Goal: Navigation & Orientation: Locate item on page

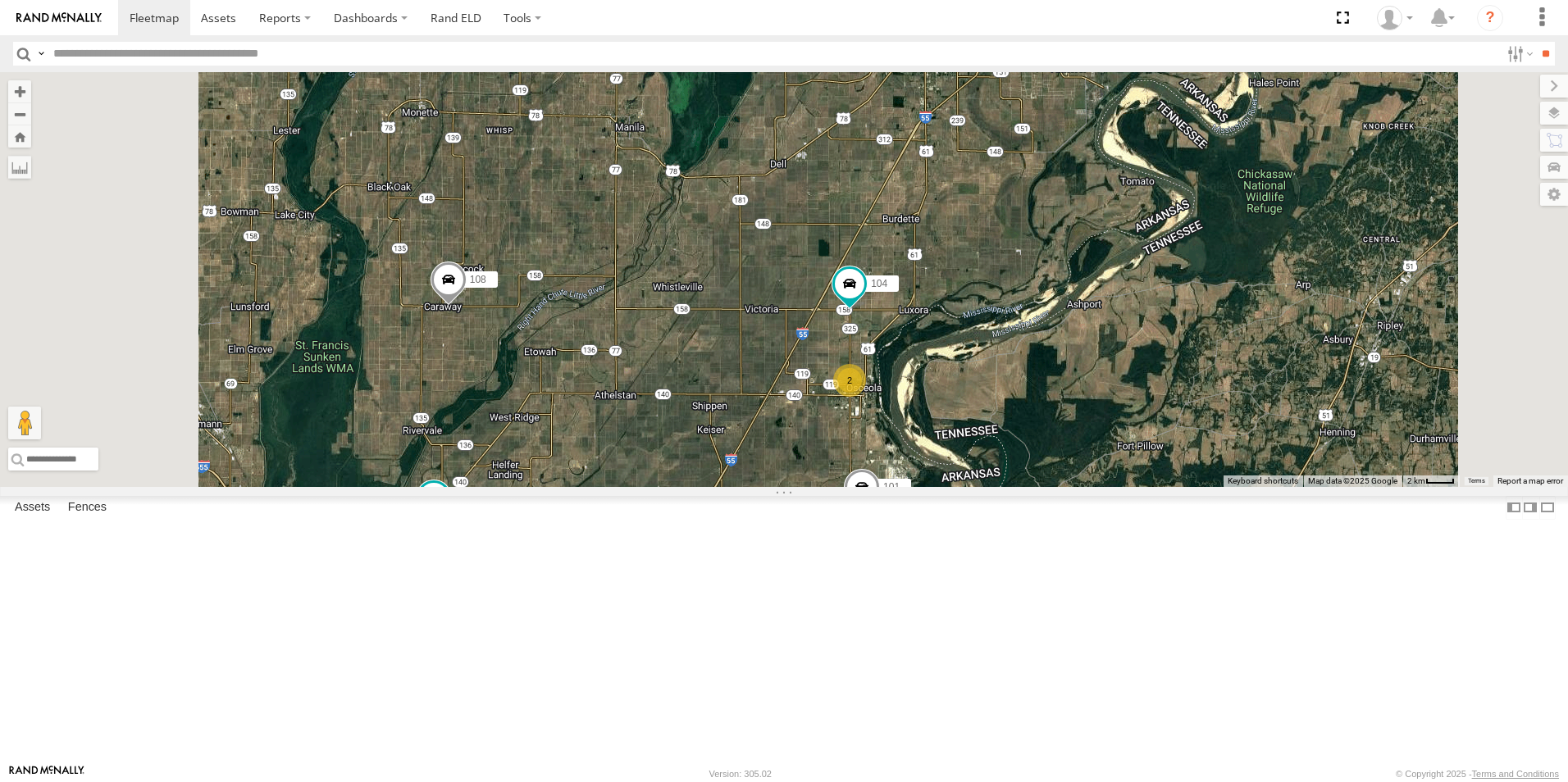
click at [0, 0] on span at bounding box center [0, 0] width 0 height 0
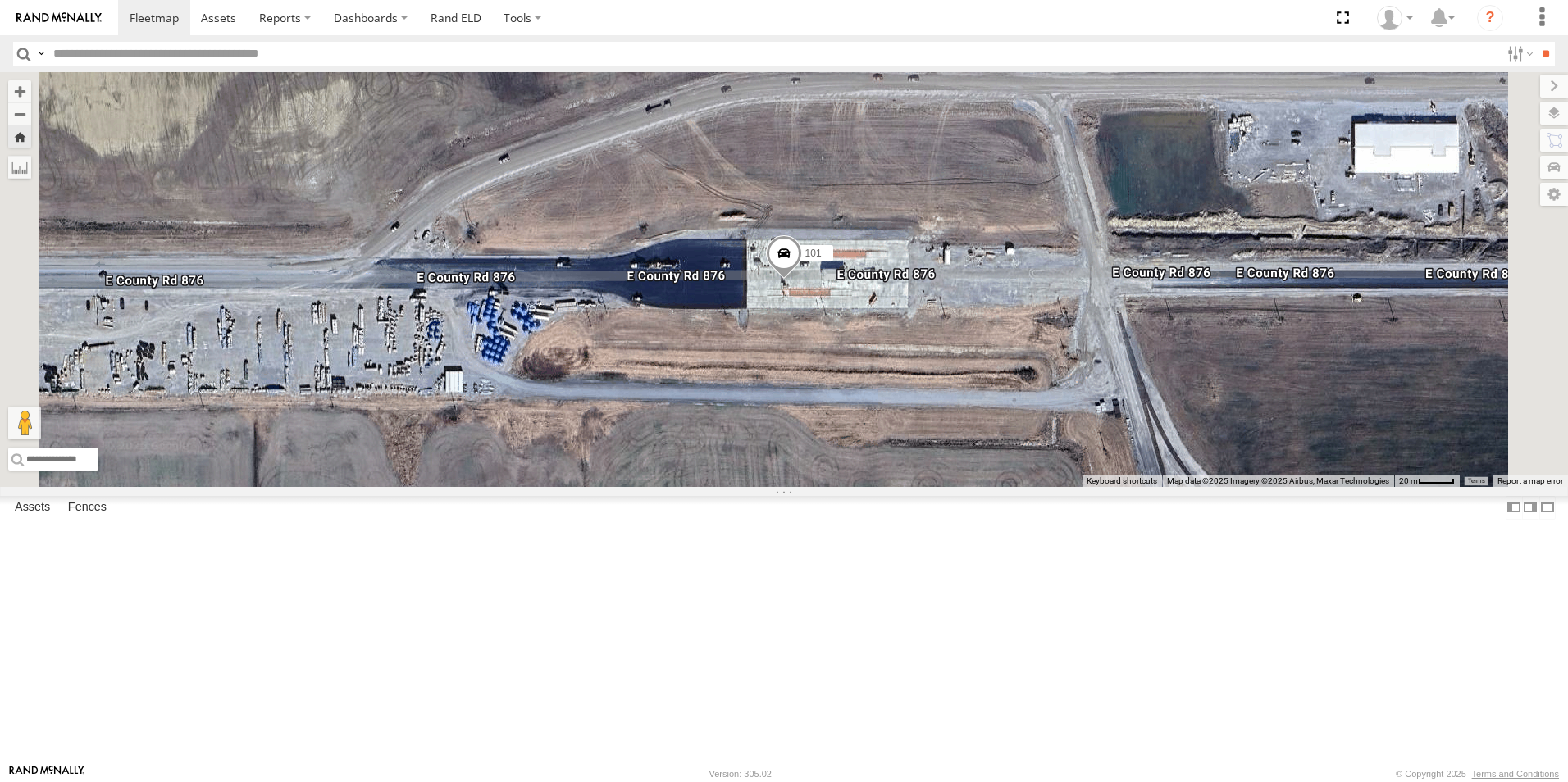
click at [0, 0] on span at bounding box center [0, 0] width 0 height 0
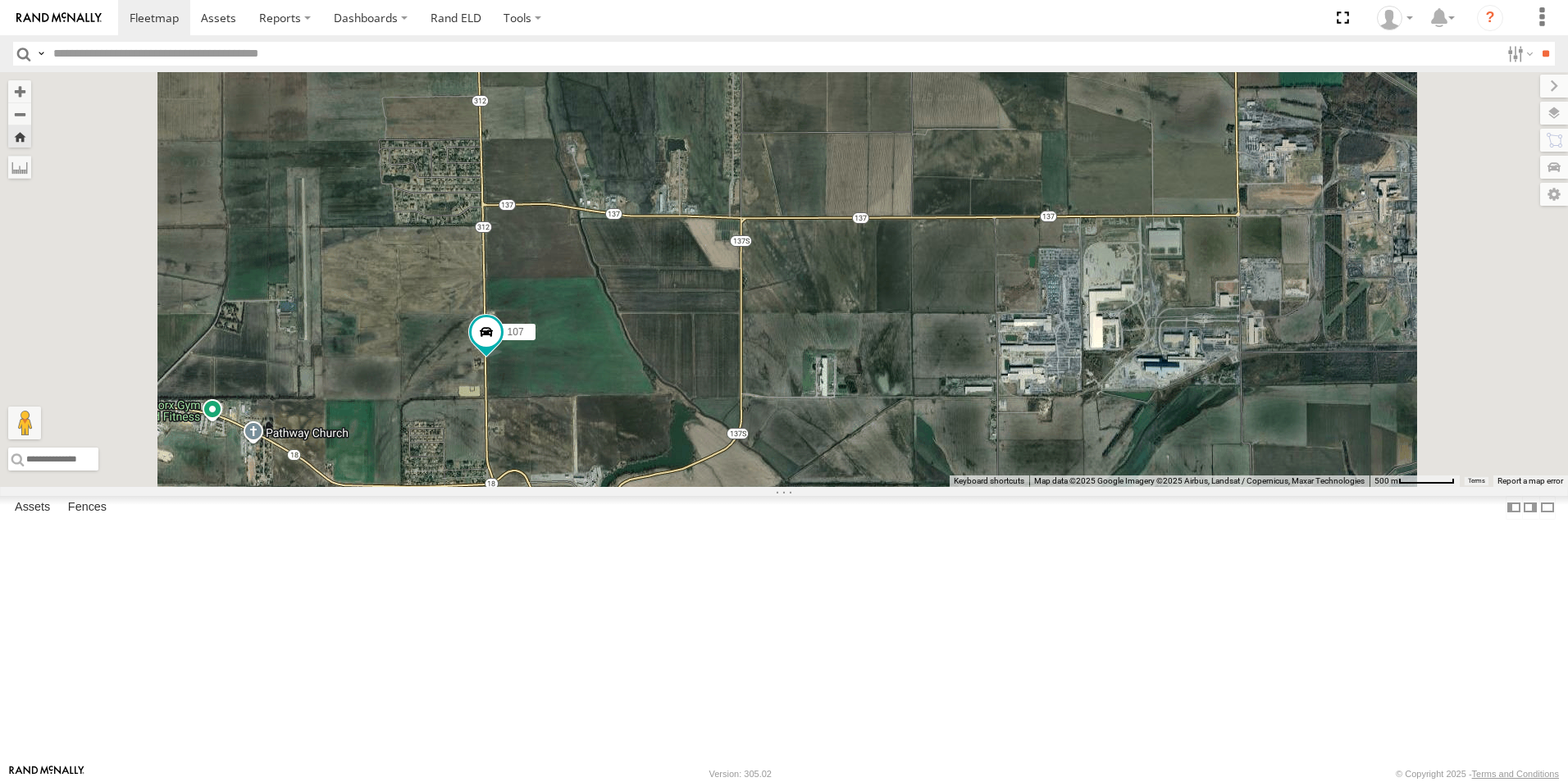
click at [0, 0] on span at bounding box center [0, 0] width 0 height 0
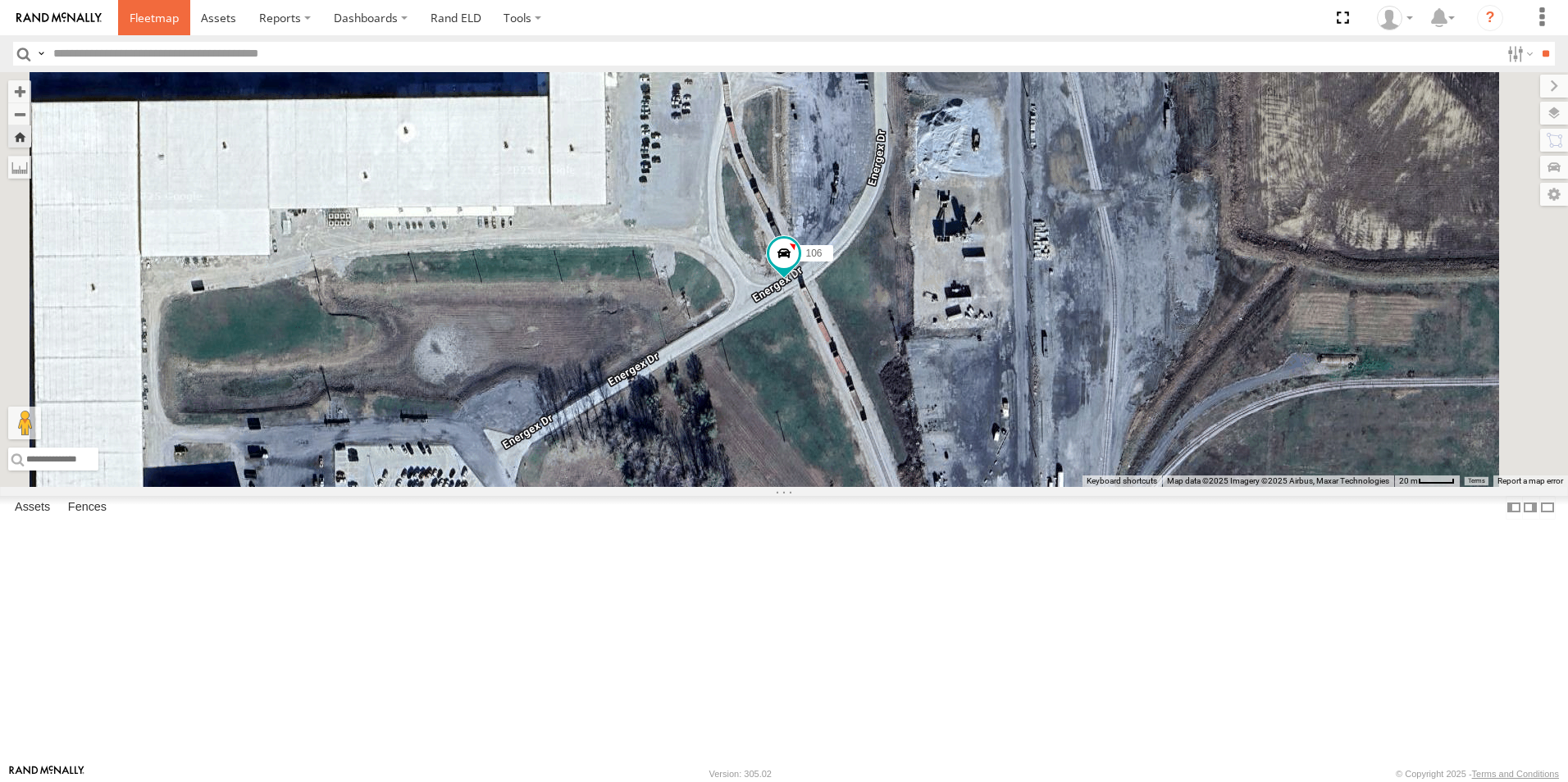
click at [163, 19] on span at bounding box center [153, 17] width 49 height 16
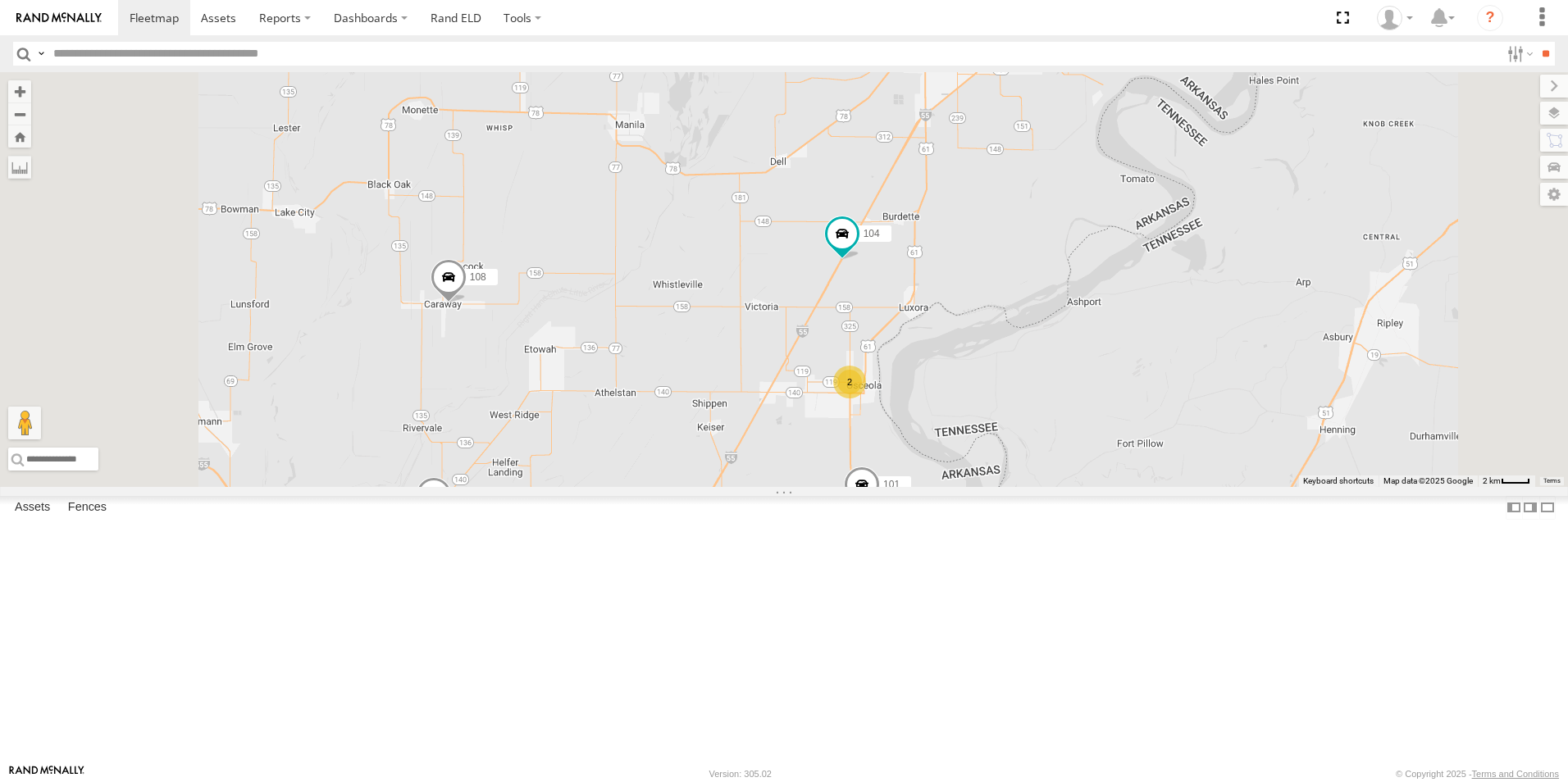
click at [1558, 124] on div "104 3 102 108 107 109 101 2 77" at bounding box center [784, 279] width 1568 height 415
click at [1560, 119] on label at bounding box center [1537, 114] width 60 height 23
click at [0, 0] on span "Basemaps" at bounding box center [0, 0] width 0 height 0
click at [0, 0] on span "Satellite + Roadmap" at bounding box center [0, 0] width 0 height 0
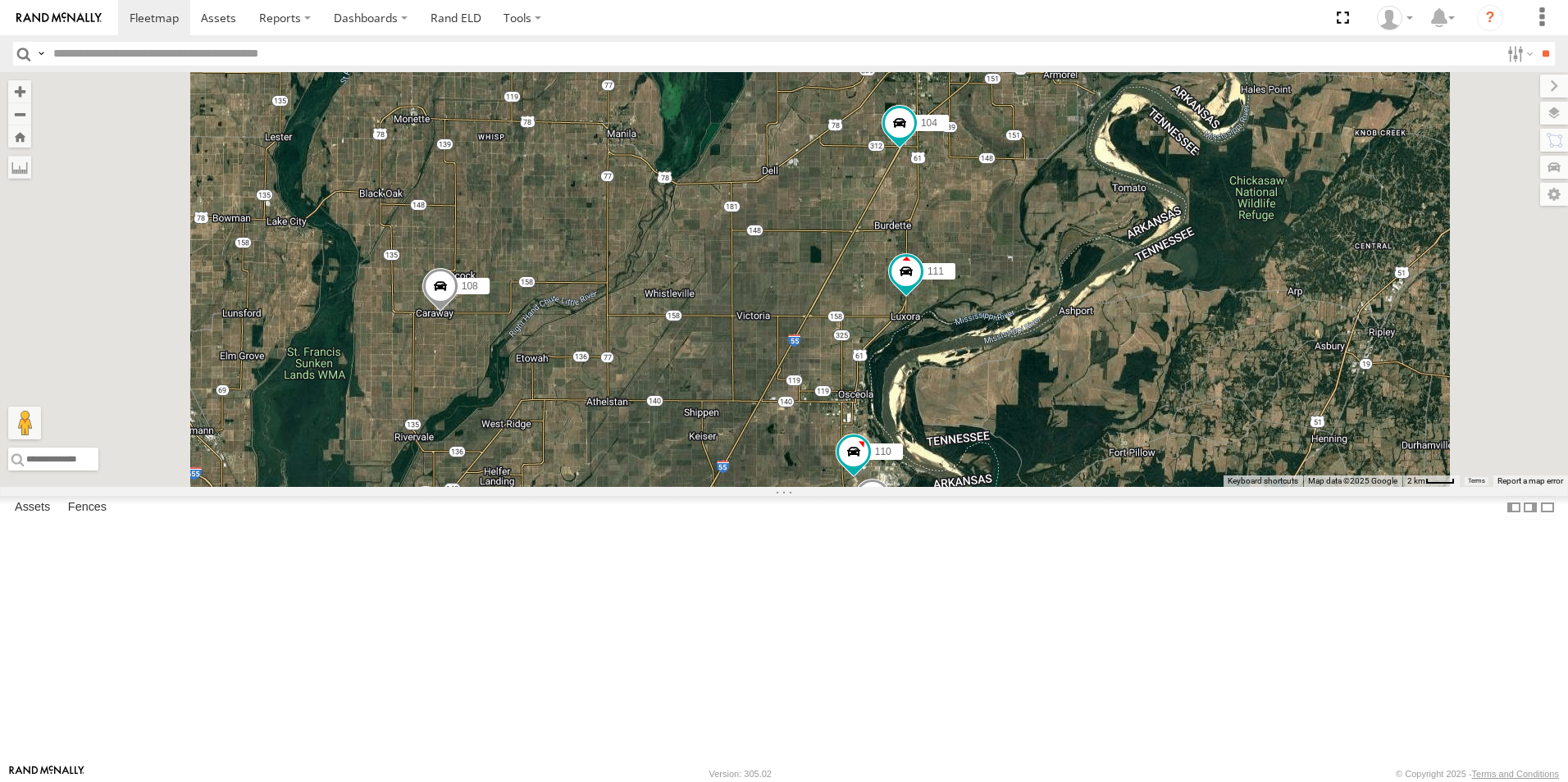
click at [0, 0] on span at bounding box center [0, 0] width 0 height 0
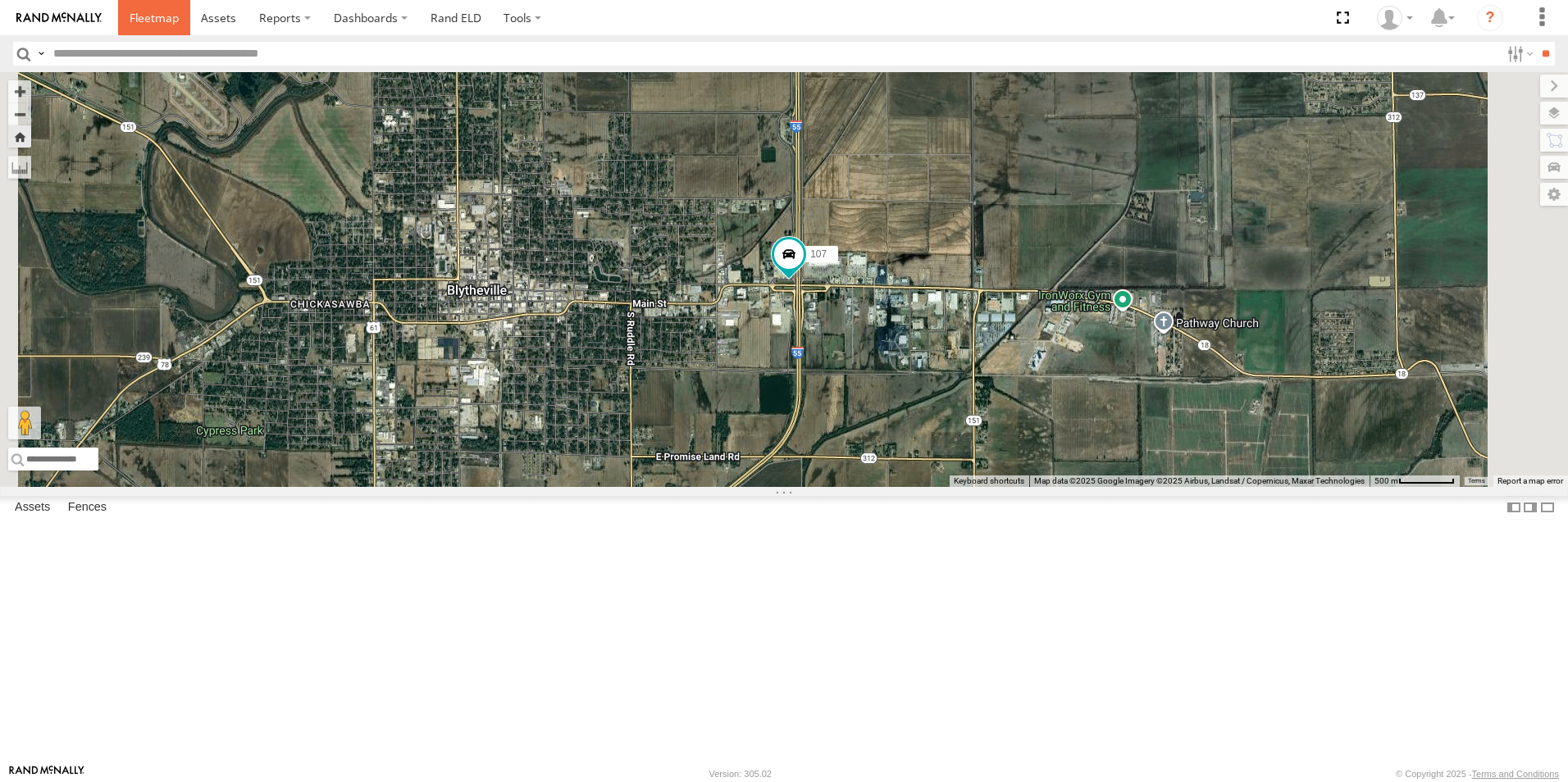
click at [149, 12] on span at bounding box center [153, 17] width 49 height 16
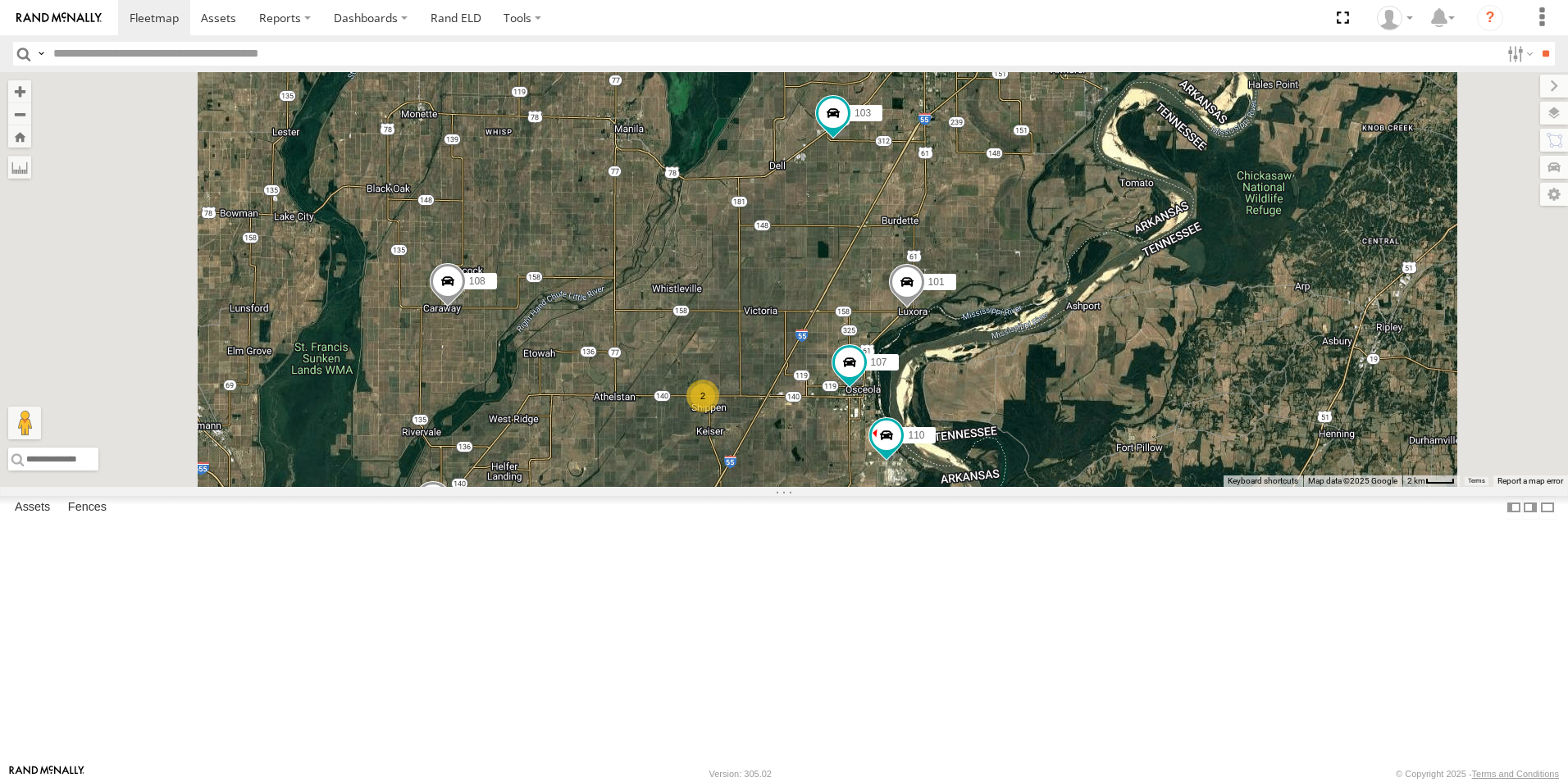
click at [0, 0] on span at bounding box center [0, 0] width 0 height 0
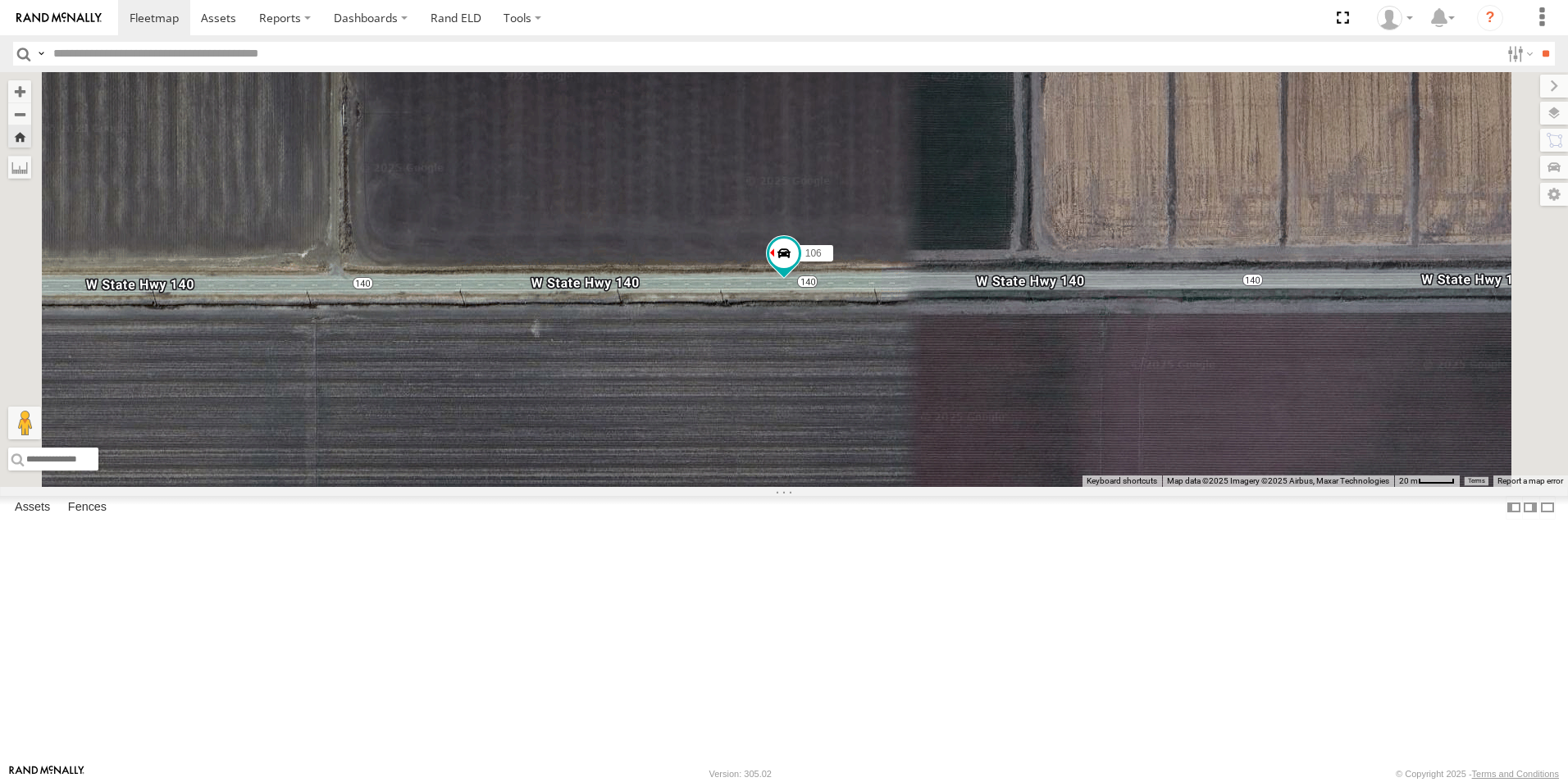
click at [0, 0] on span at bounding box center [0, 0] width 0 height 0
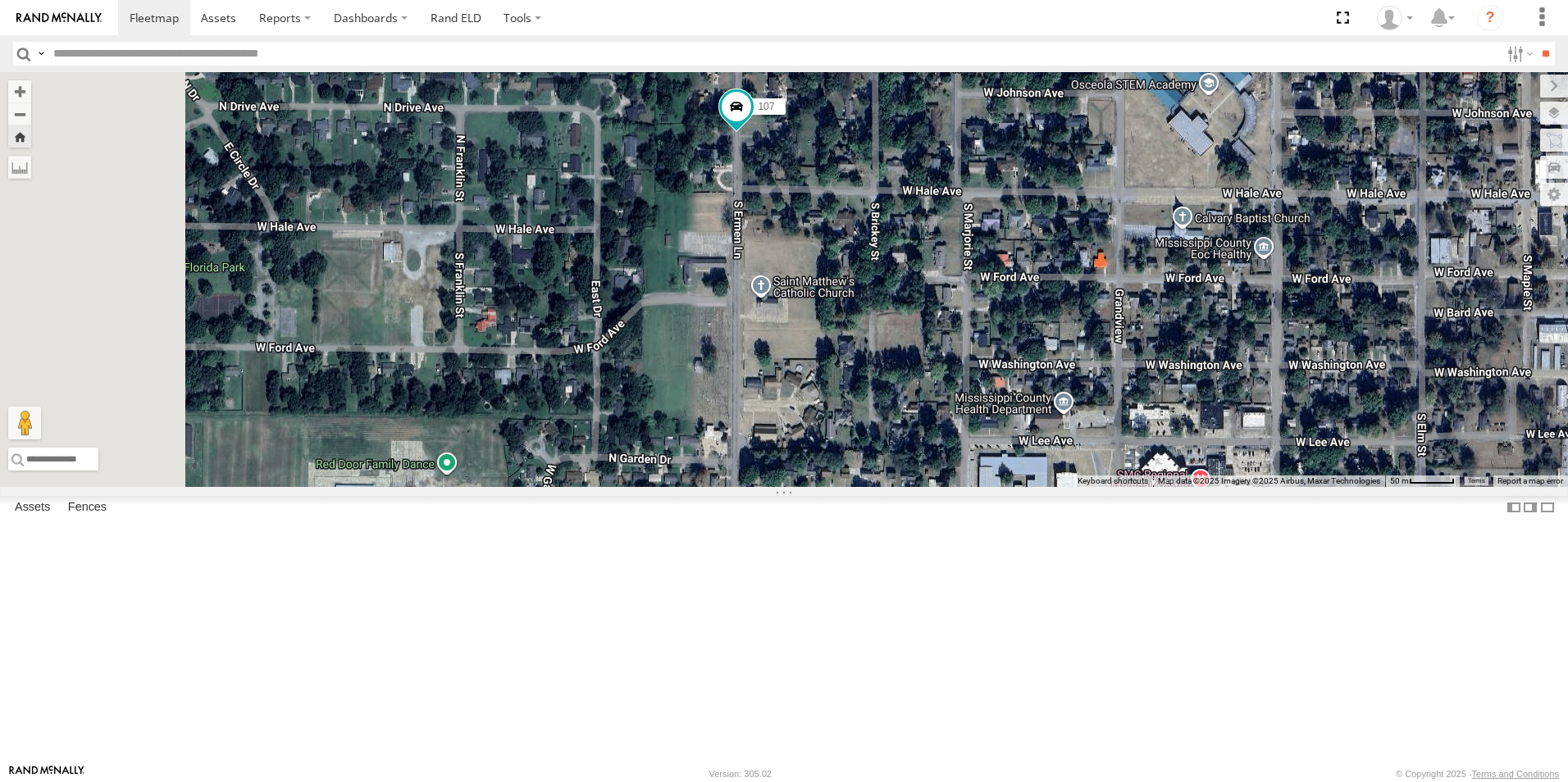
drag, startPoint x: 674, startPoint y: 318, endPoint x: 923, endPoint y: 428, distance: 272.2
click at [923, 428] on div "107" at bounding box center [784, 279] width 1568 height 415
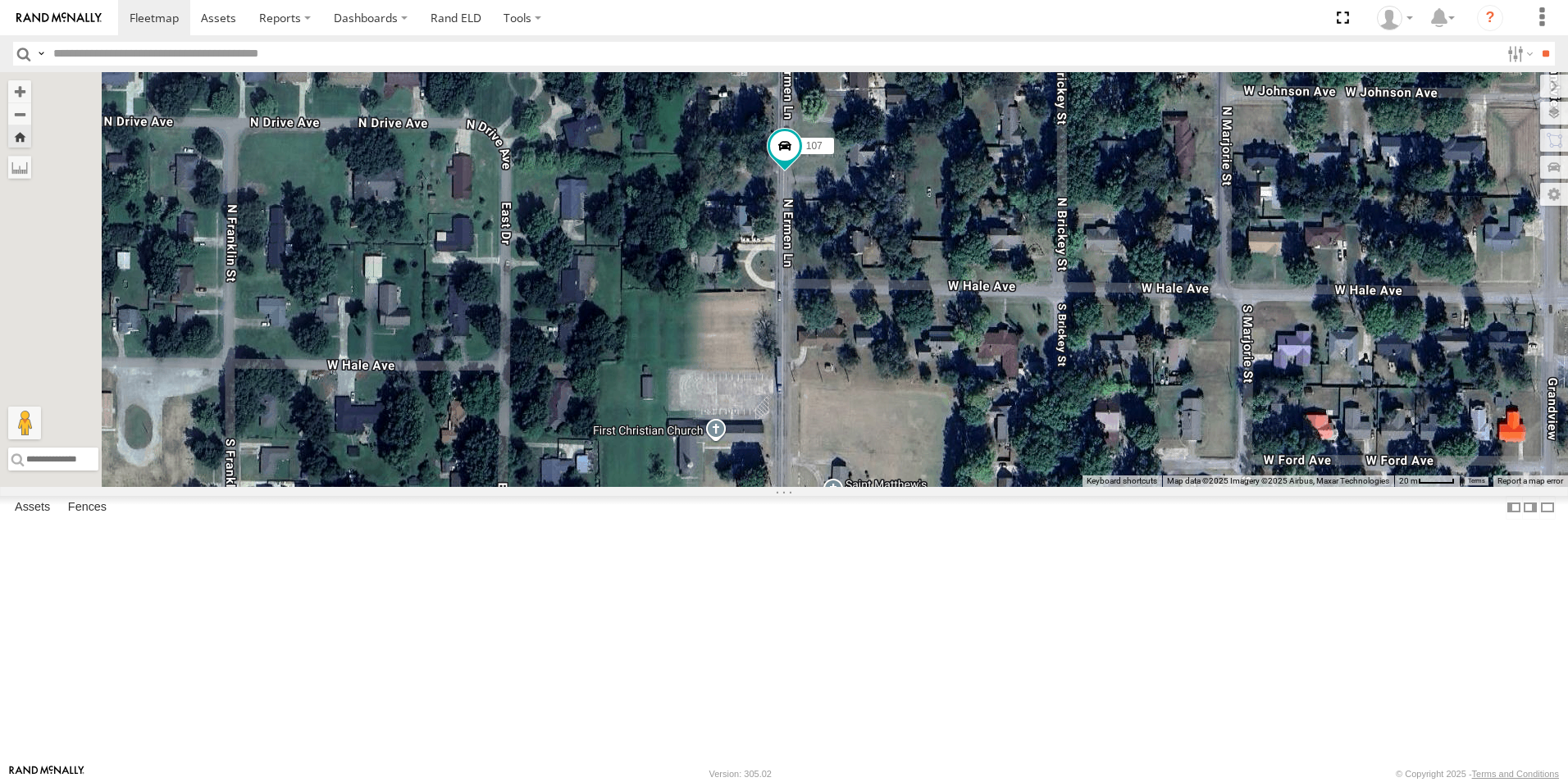
drag, startPoint x: 1064, startPoint y: 279, endPoint x: 1059, endPoint y: 507, distance: 228.1
click at [1059, 487] on div "107" at bounding box center [784, 279] width 1568 height 415
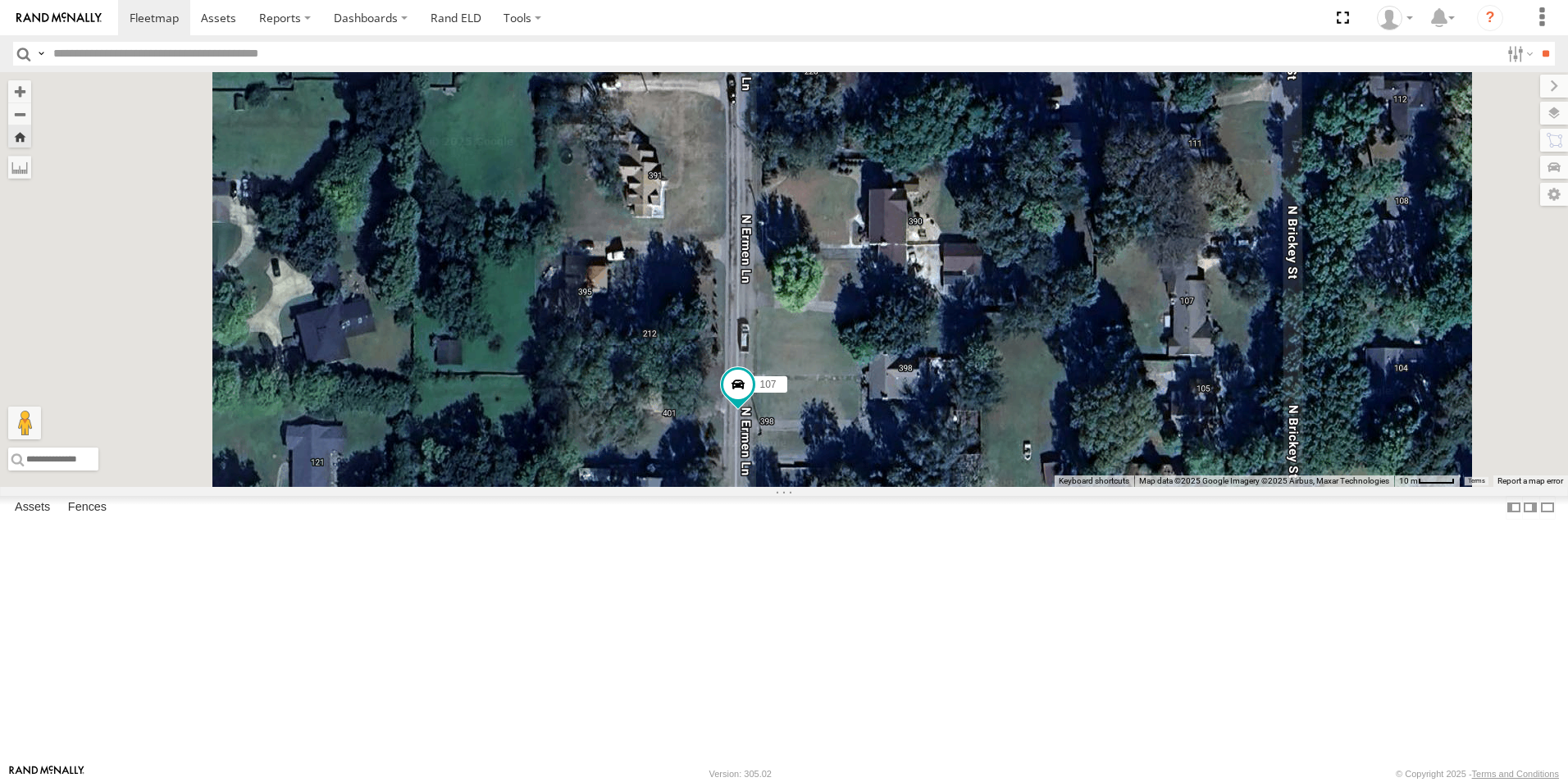
drag, startPoint x: 1029, startPoint y: 351, endPoint x: 1065, endPoint y: 523, distance: 175.7
click at [1065, 487] on div "107" at bounding box center [784, 279] width 1568 height 415
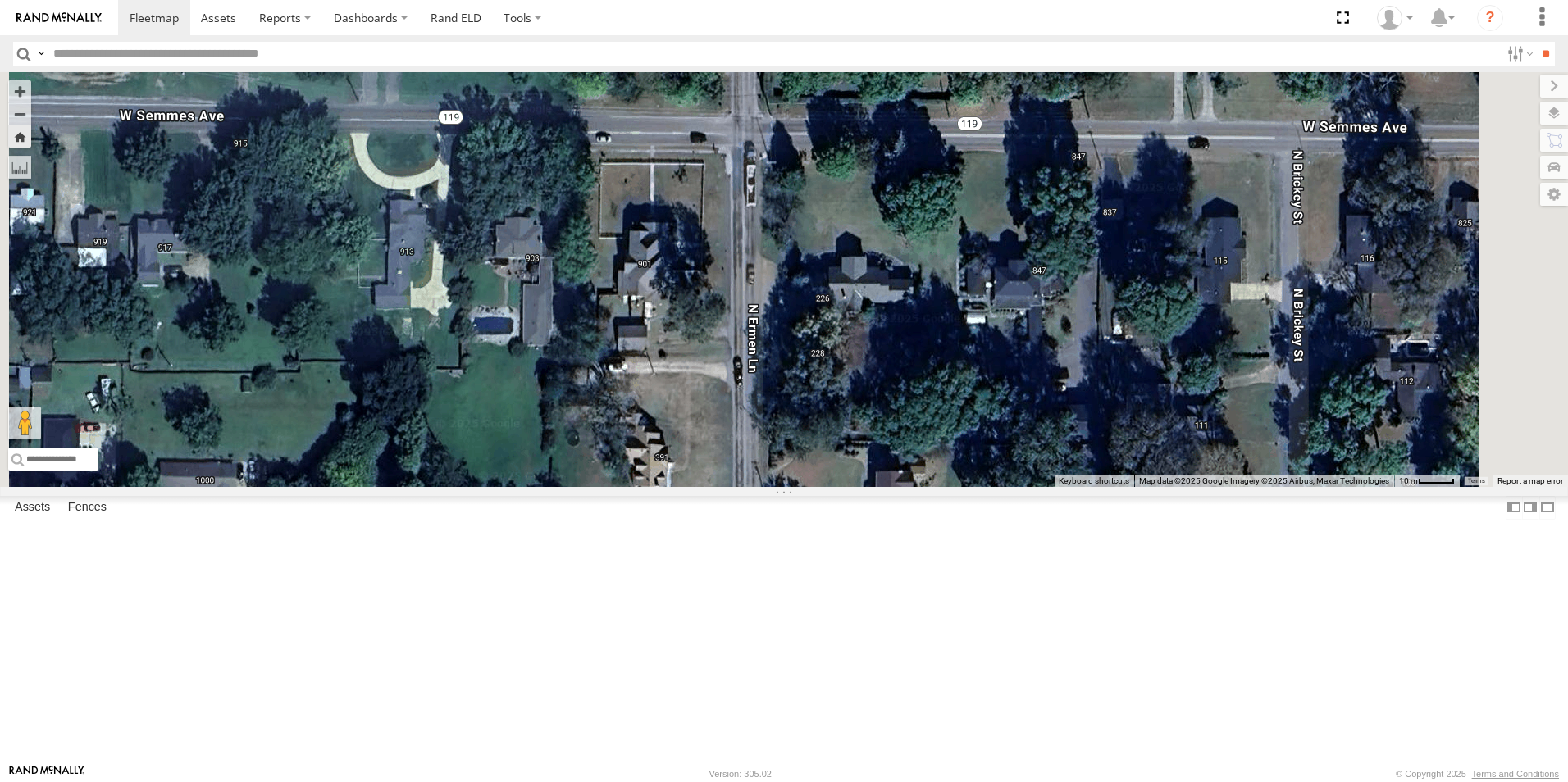
drag, startPoint x: 1064, startPoint y: 483, endPoint x: 1072, endPoint y: 735, distance: 252.1
click at [1071, 487] on div "107" at bounding box center [784, 279] width 1568 height 415
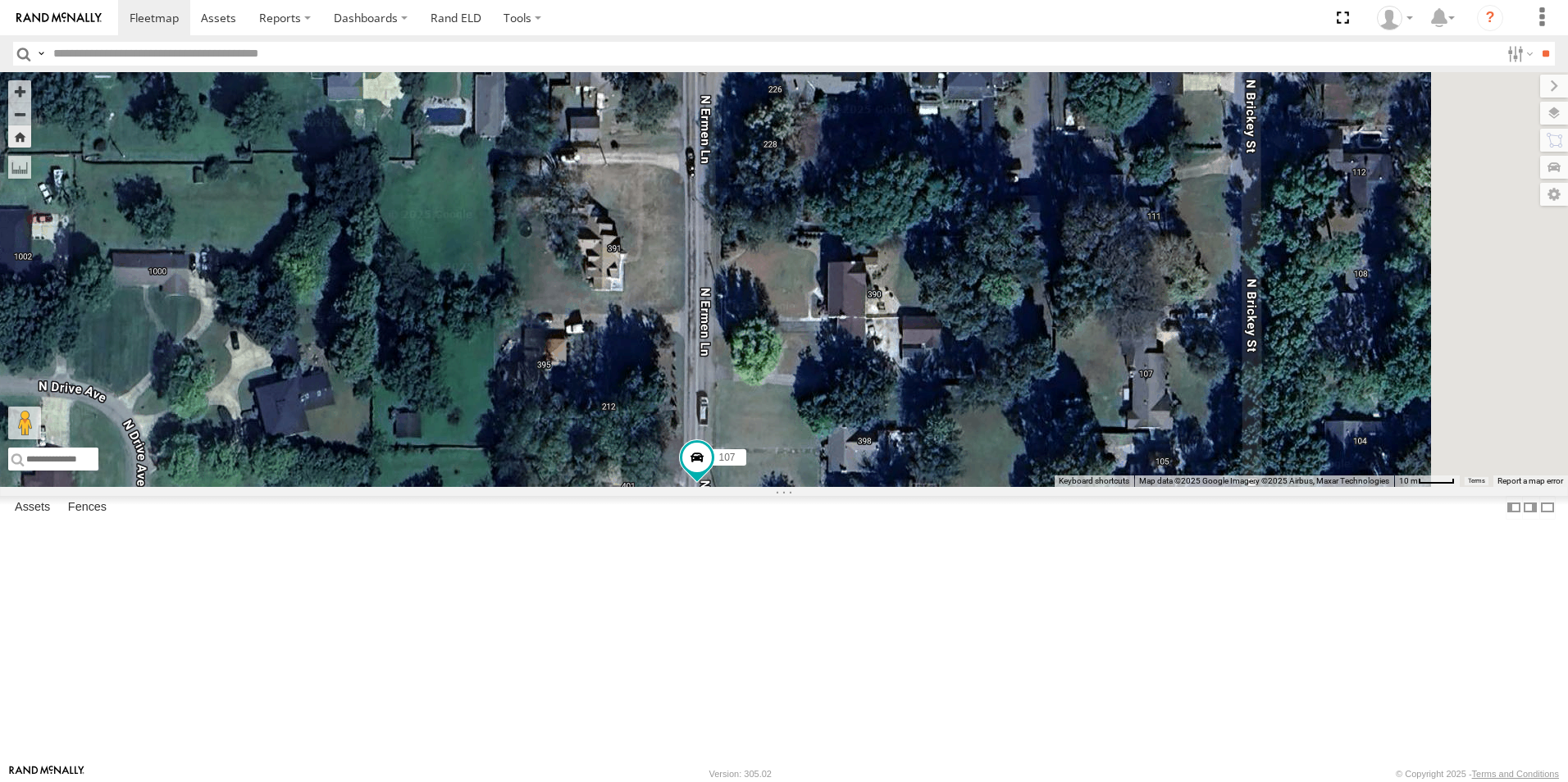
drag, startPoint x: 970, startPoint y: 638, endPoint x: 921, endPoint y: 431, distance: 212.7
click at [920, 427] on div "107" at bounding box center [784, 279] width 1568 height 415
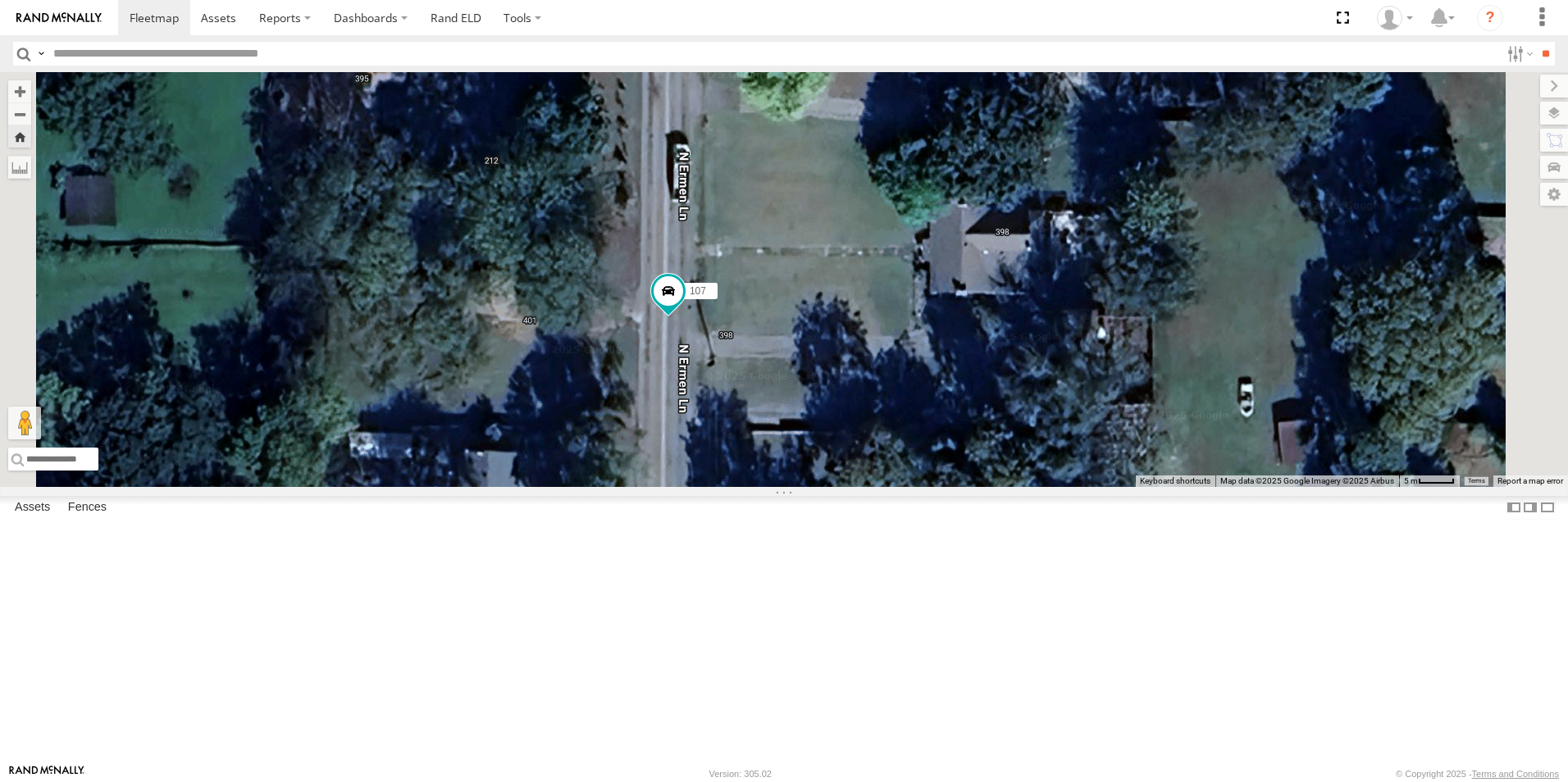
drag, startPoint x: 945, startPoint y: 605, endPoint x: 946, endPoint y: 353, distance: 252.0
click at [946, 353] on div "107" at bounding box center [784, 279] width 1568 height 415
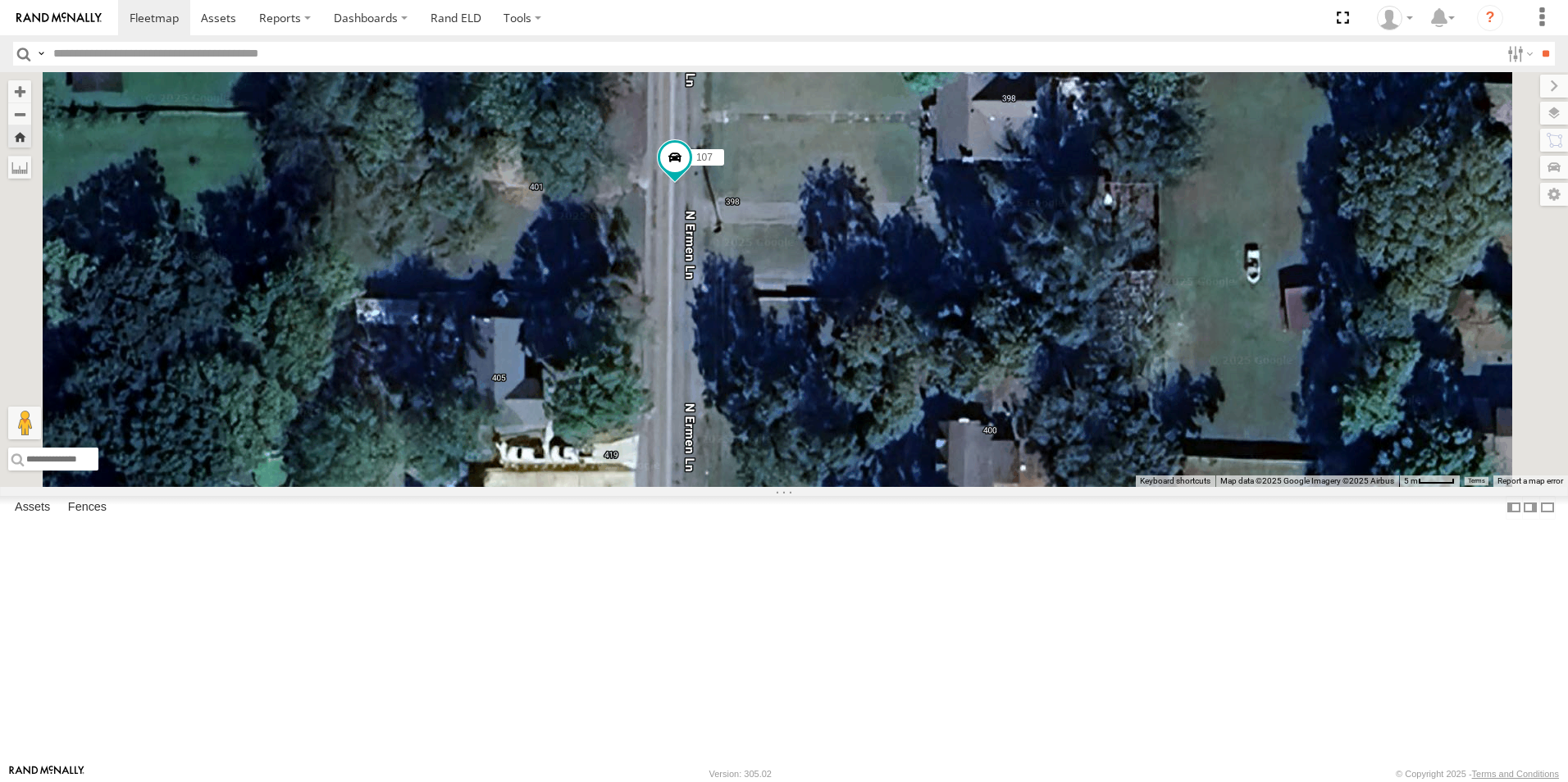
drag, startPoint x: 971, startPoint y: 442, endPoint x: 978, endPoint y: 375, distance: 67.4
click at [978, 378] on div "107" at bounding box center [784, 279] width 1568 height 415
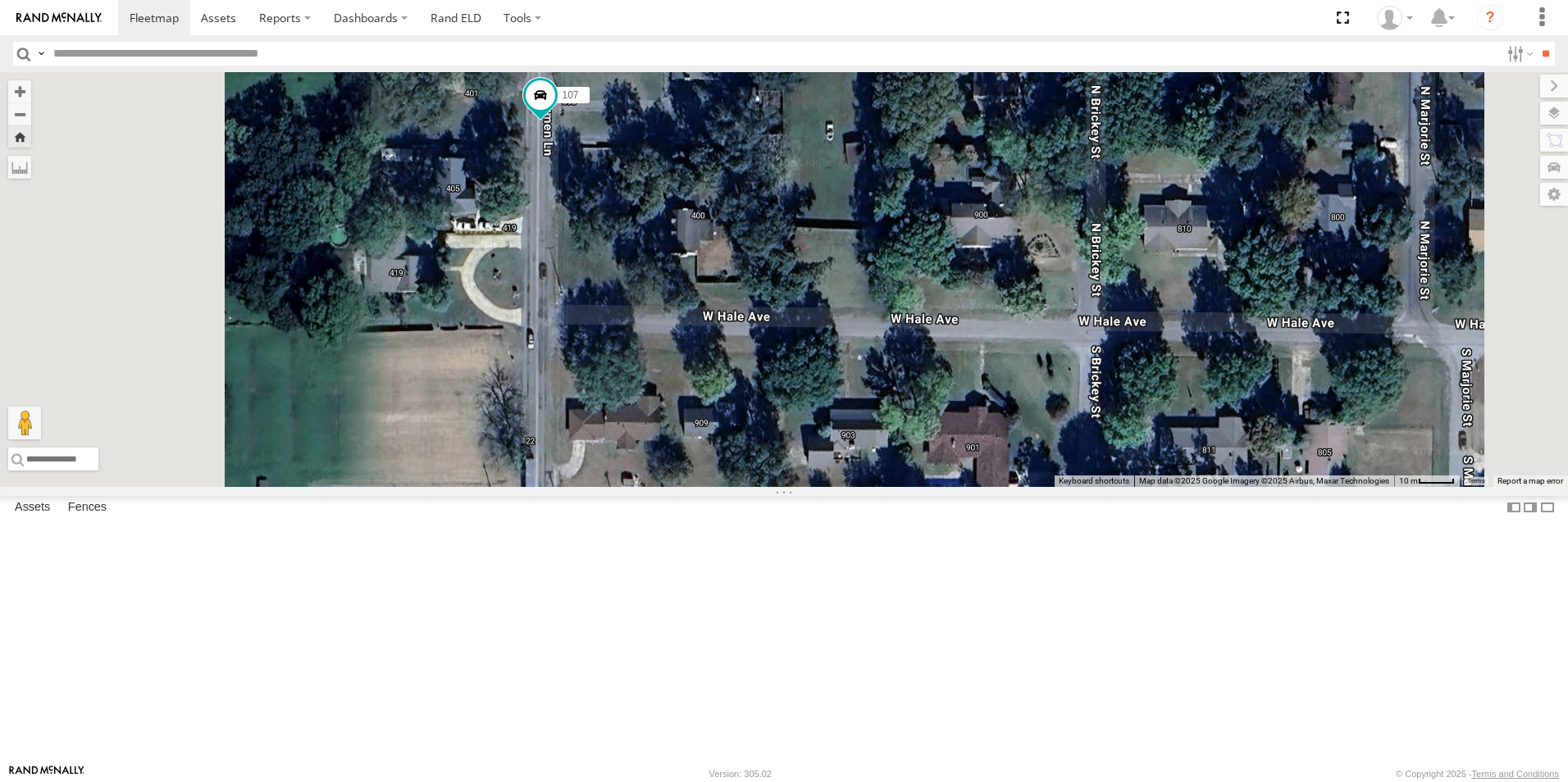
drag, startPoint x: 644, startPoint y: 297, endPoint x: 819, endPoint y: 313, distance: 175.7
click at [819, 313] on div "107" at bounding box center [784, 279] width 1568 height 415
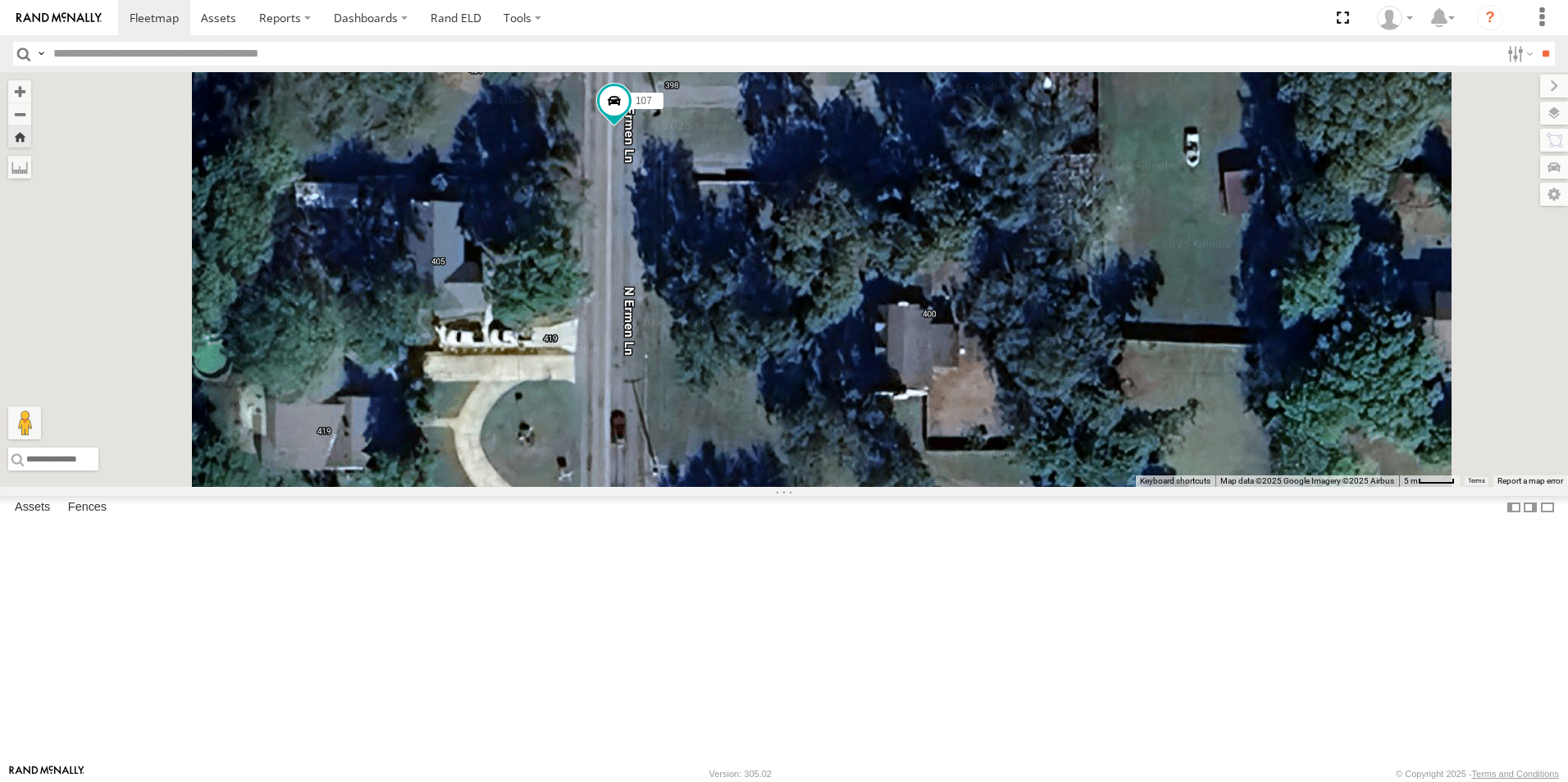
drag, startPoint x: 829, startPoint y: 268, endPoint x: 821, endPoint y: 362, distance: 94.3
click at [821, 362] on div "107" at bounding box center [784, 279] width 1568 height 415
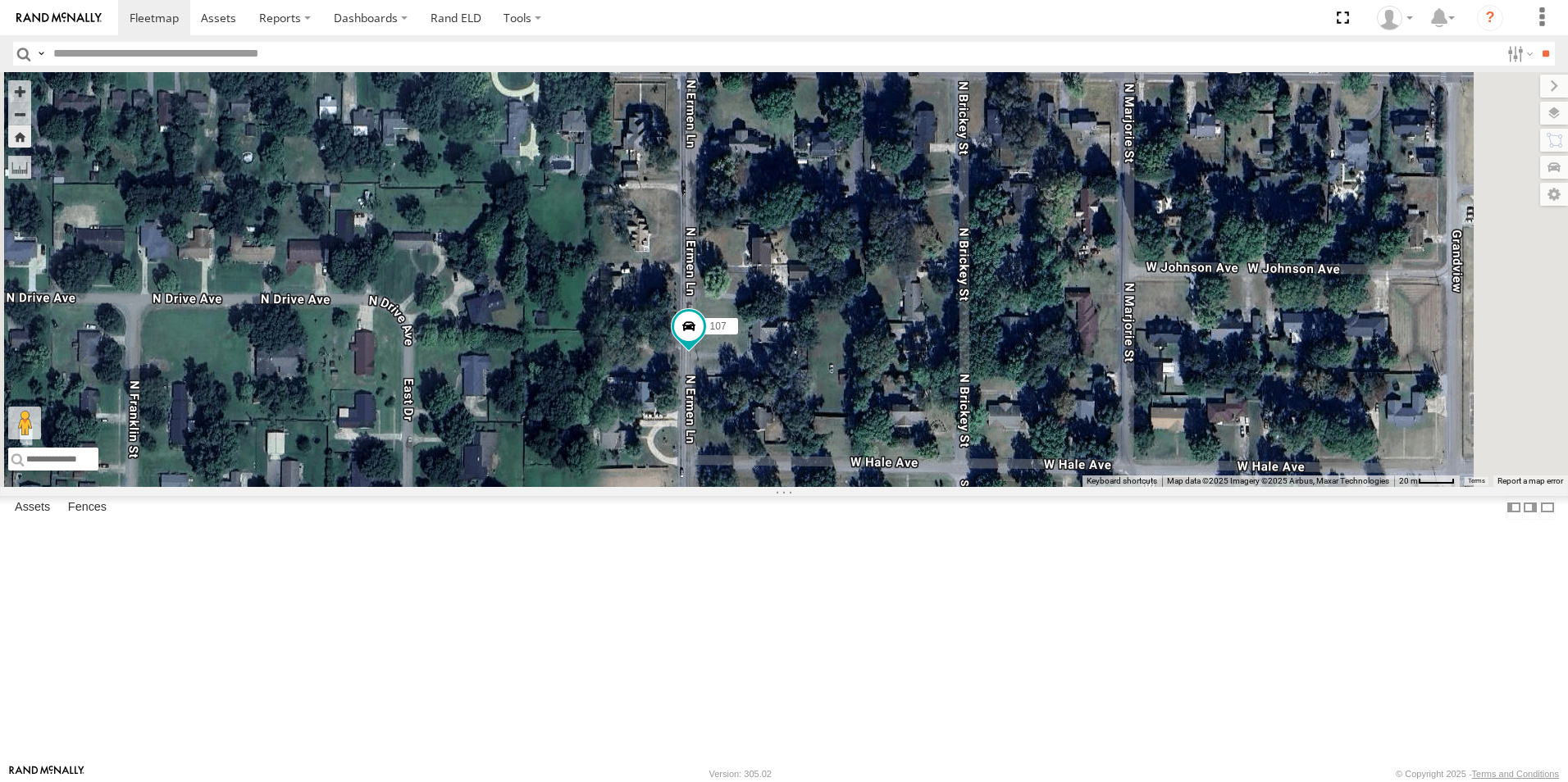
drag, startPoint x: 883, startPoint y: 128, endPoint x: 900, endPoint y: 390, distance: 262.6
click at [899, 390] on div "107" at bounding box center [784, 279] width 1568 height 415
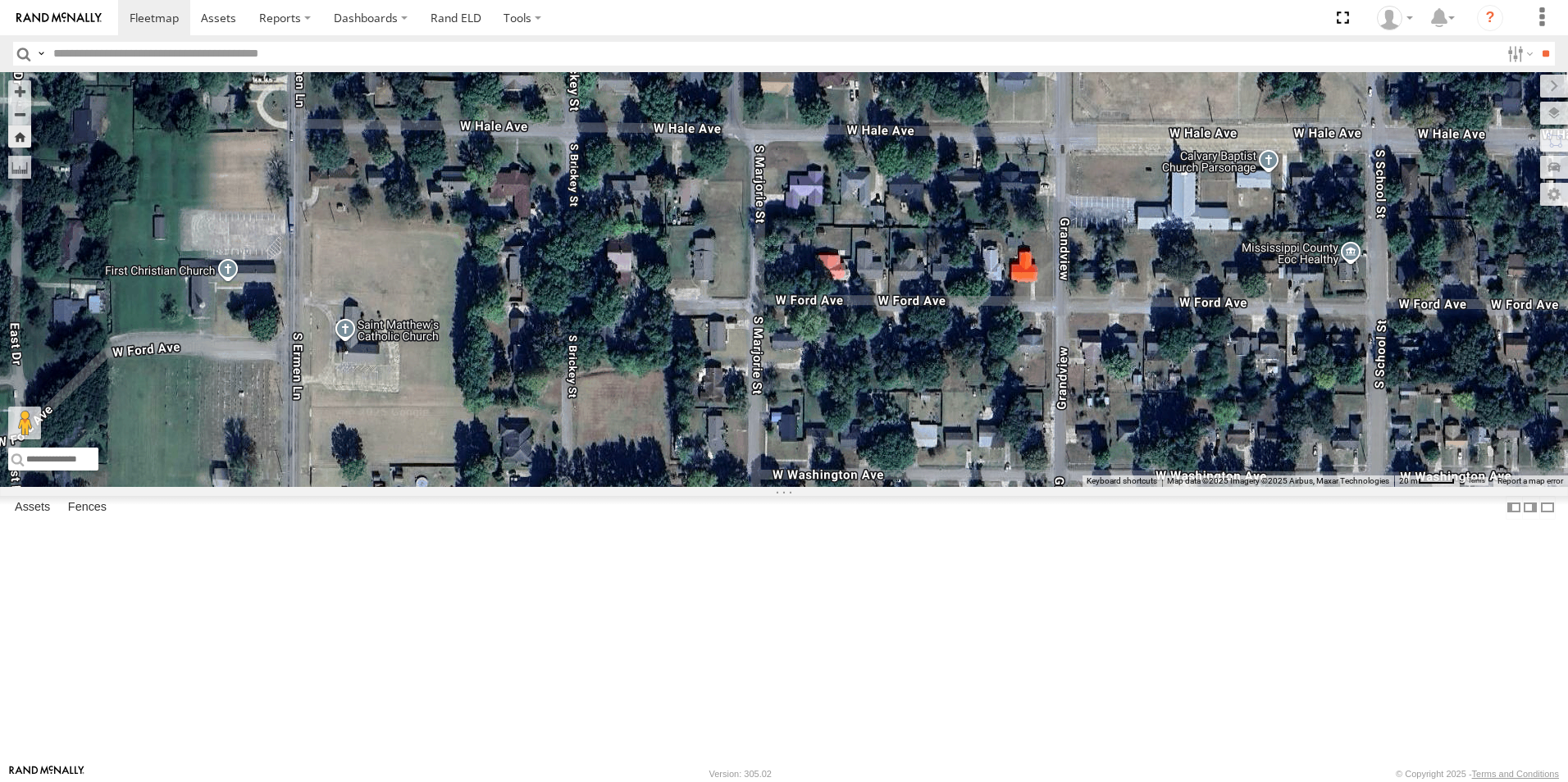
drag, startPoint x: 1304, startPoint y: 276, endPoint x: 913, endPoint y: -61, distance: 516.2
click at [913, 0] on html at bounding box center [784, 391] width 1568 height 782
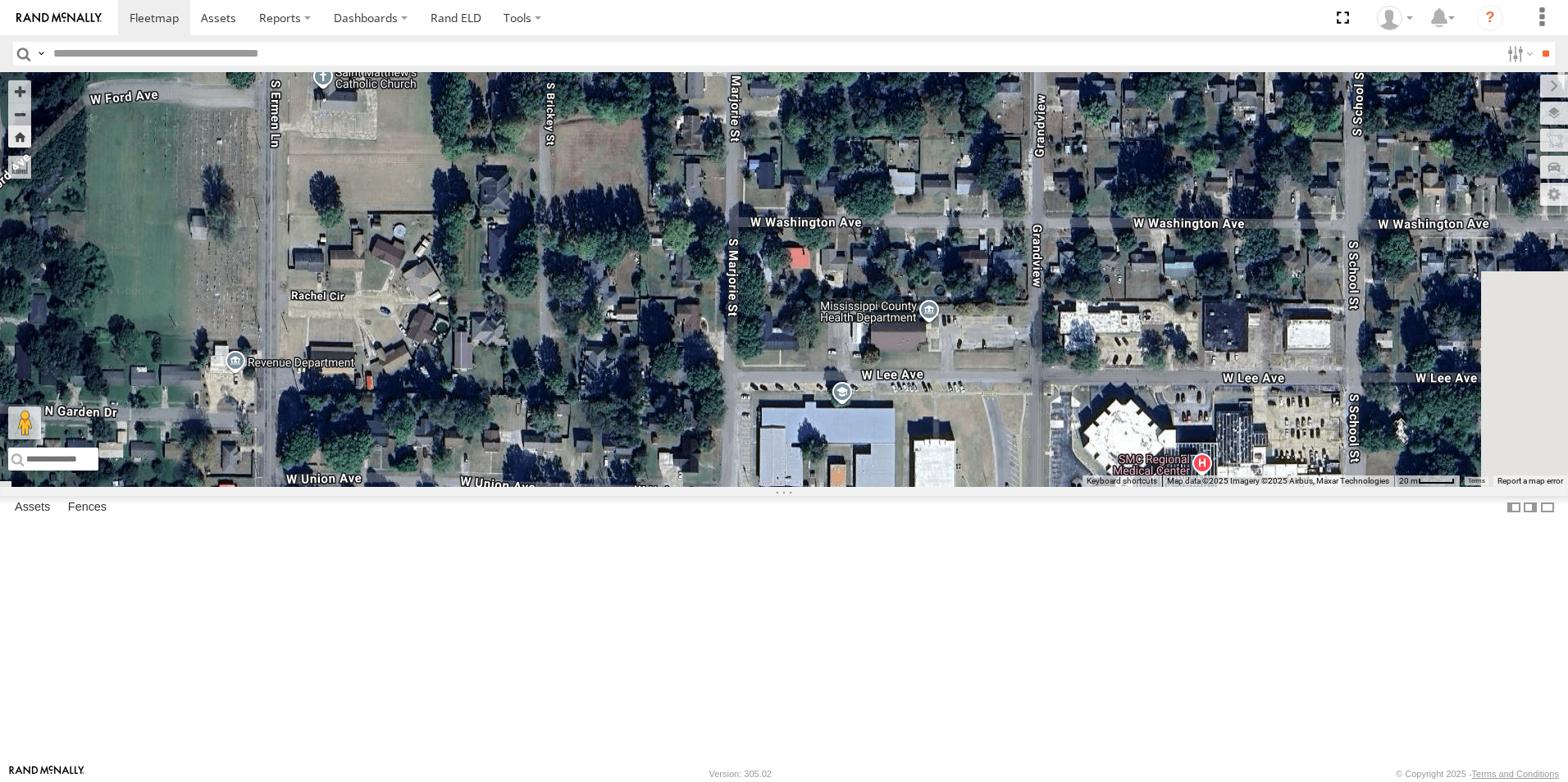
drag, startPoint x: 949, startPoint y: 300, endPoint x: 927, endPoint y: 45, distance: 255.9
click at [927, 45] on body at bounding box center [784, 391] width 1568 height 782
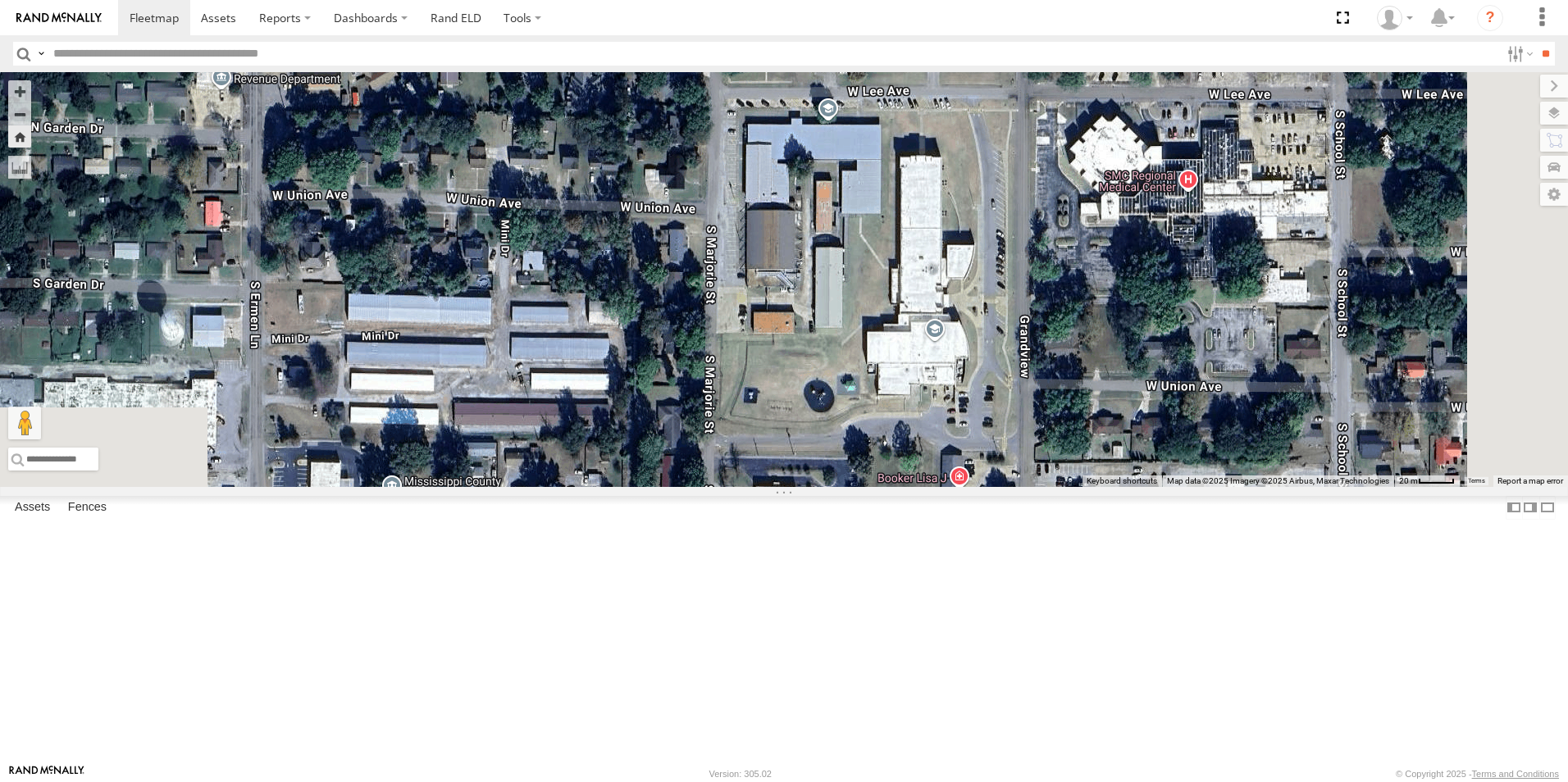
drag, startPoint x: 1010, startPoint y: 384, endPoint x: 1009, endPoint y: 111, distance: 273.0
click at [1009, 111] on div "107" at bounding box center [784, 279] width 1568 height 415
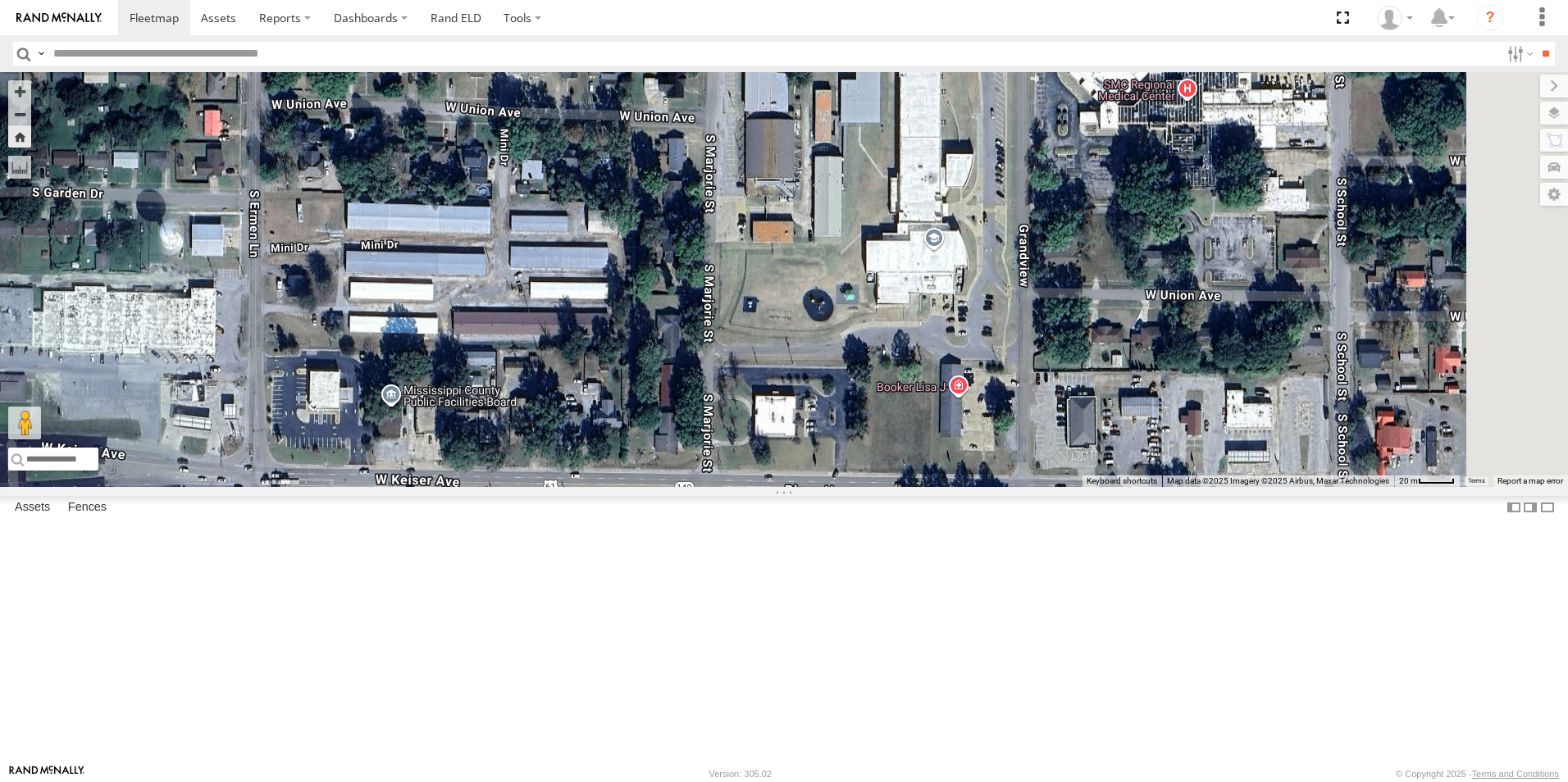
drag, startPoint x: 990, startPoint y: 216, endPoint x: 984, endPoint y: 148, distance: 68.3
click at [984, 148] on div "107" at bounding box center [784, 279] width 1568 height 415
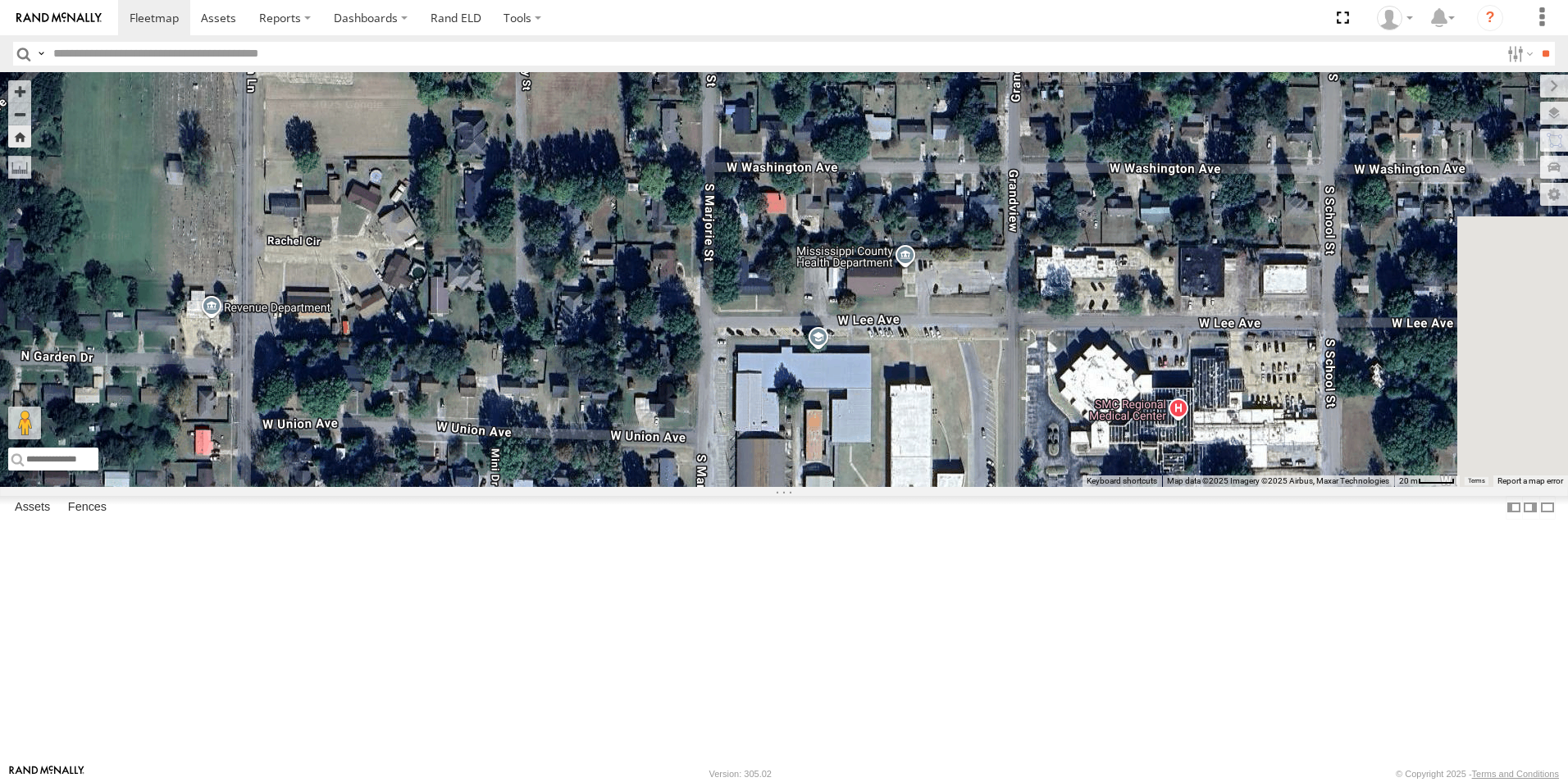
drag, startPoint x: 972, startPoint y: 159, endPoint x: 965, endPoint y: 574, distance: 415.1
click at [967, 487] on div "107" at bounding box center [784, 279] width 1568 height 415
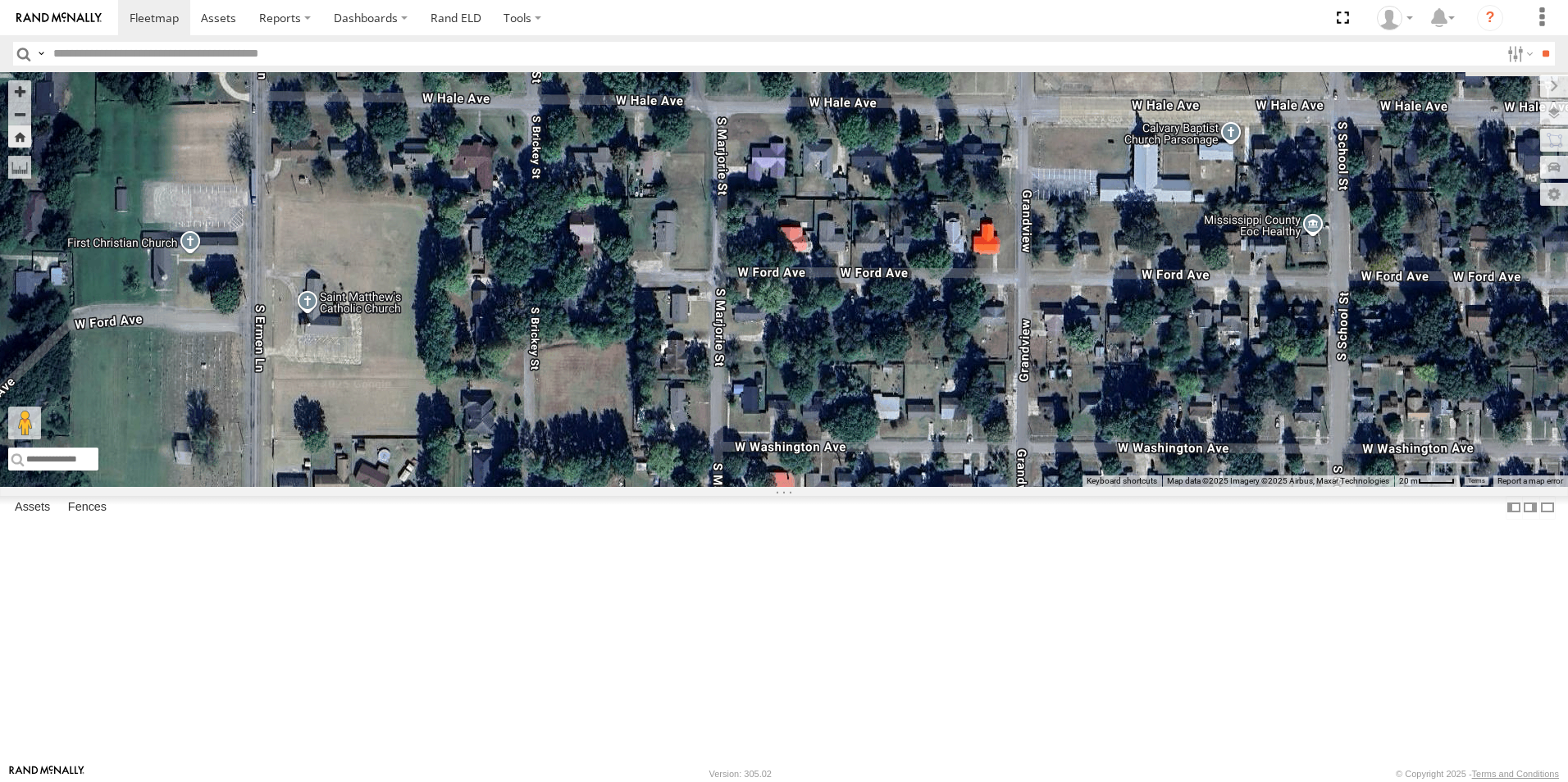
drag, startPoint x: 956, startPoint y: 348, endPoint x: 958, endPoint y: 481, distance: 133.0
click at [959, 483] on div "107" at bounding box center [784, 279] width 1568 height 415
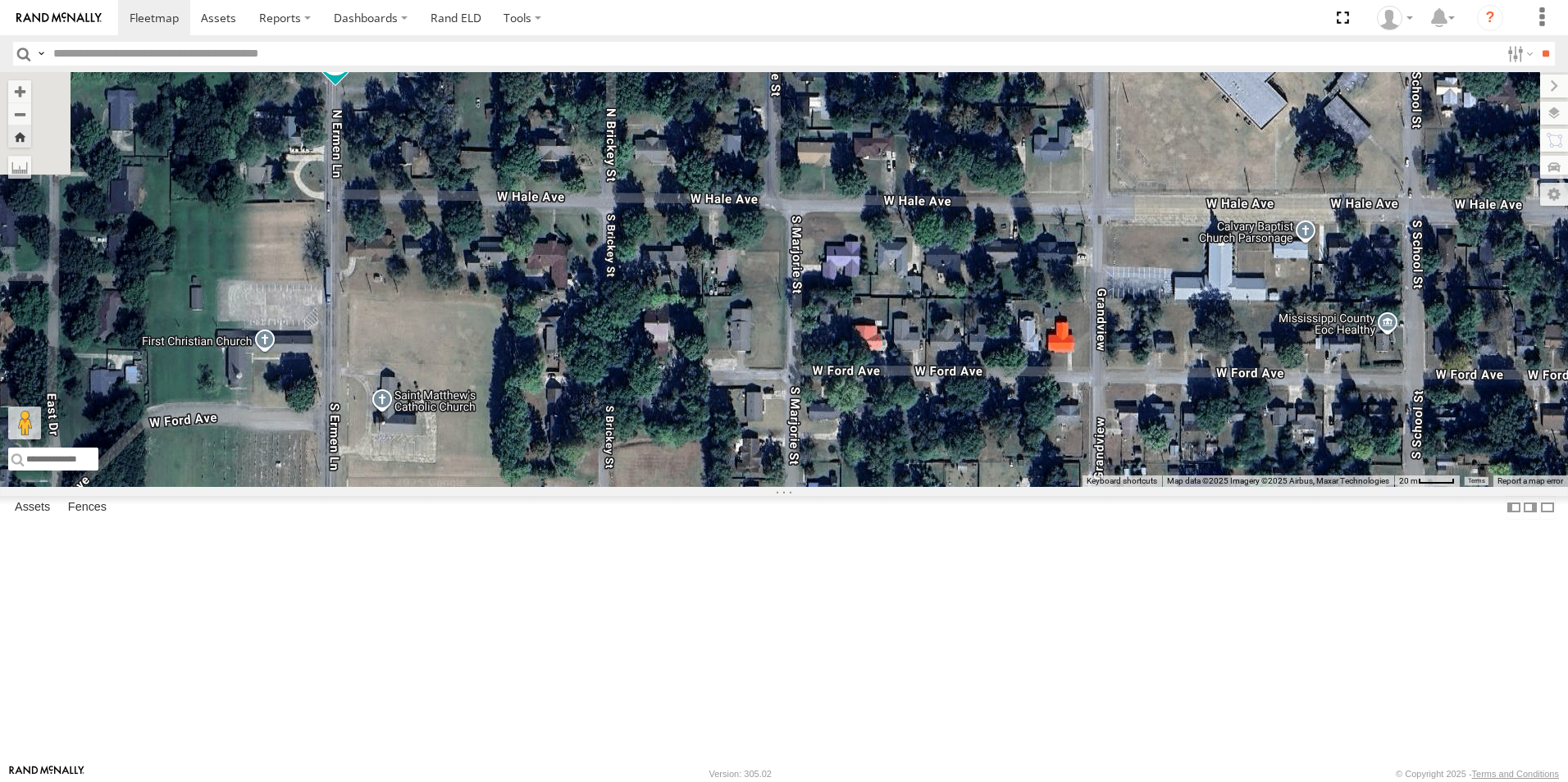
drag, startPoint x: 646, startPoint y: 348, endPoint x: 695, endPoint y: 411, distance: 79.8
click at [695, 411] on div "107" at bounding box center [784, 279] width 1568 height 415
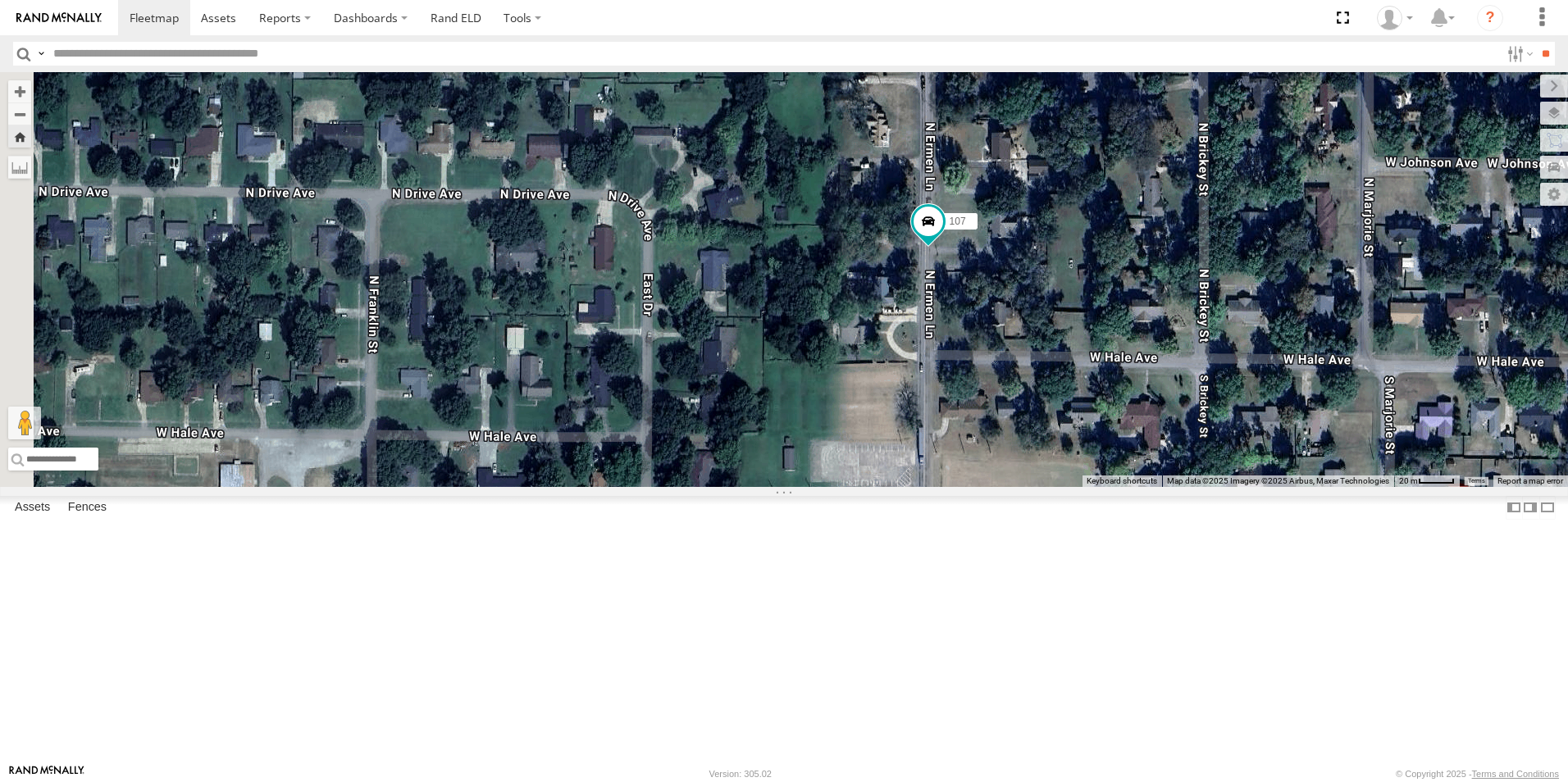
drag, startPoint x: 663, startPoint y: 377, endPoint x: 1256, endPoint y: 540, distance: 615.0
click at [1256, 487] on div "107" at bounding box center [784, 279] width 1568 height 415
click at [0, 0] on span at bounding box center [0, 0] width 0 height 0
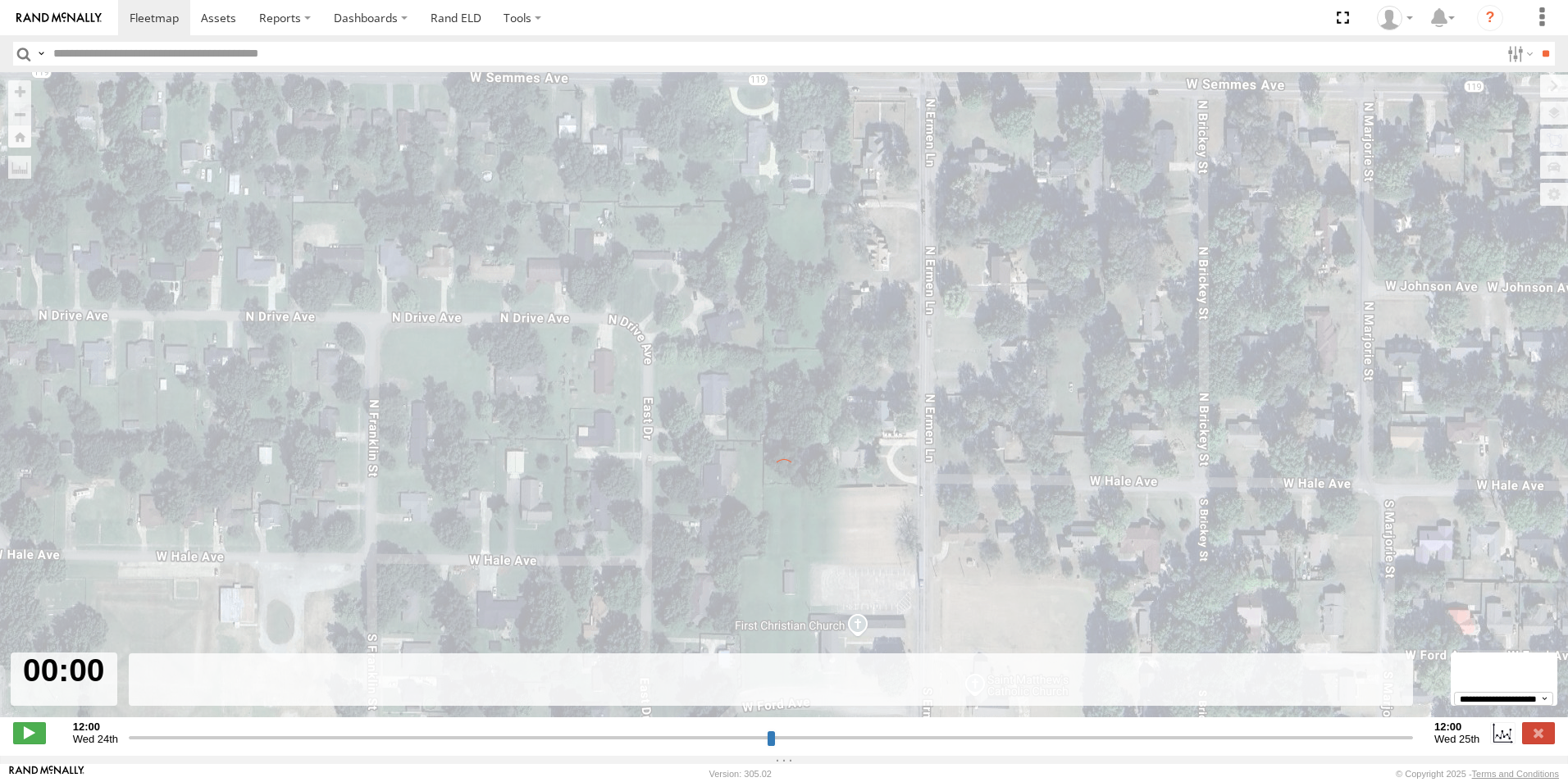
type input "**********"
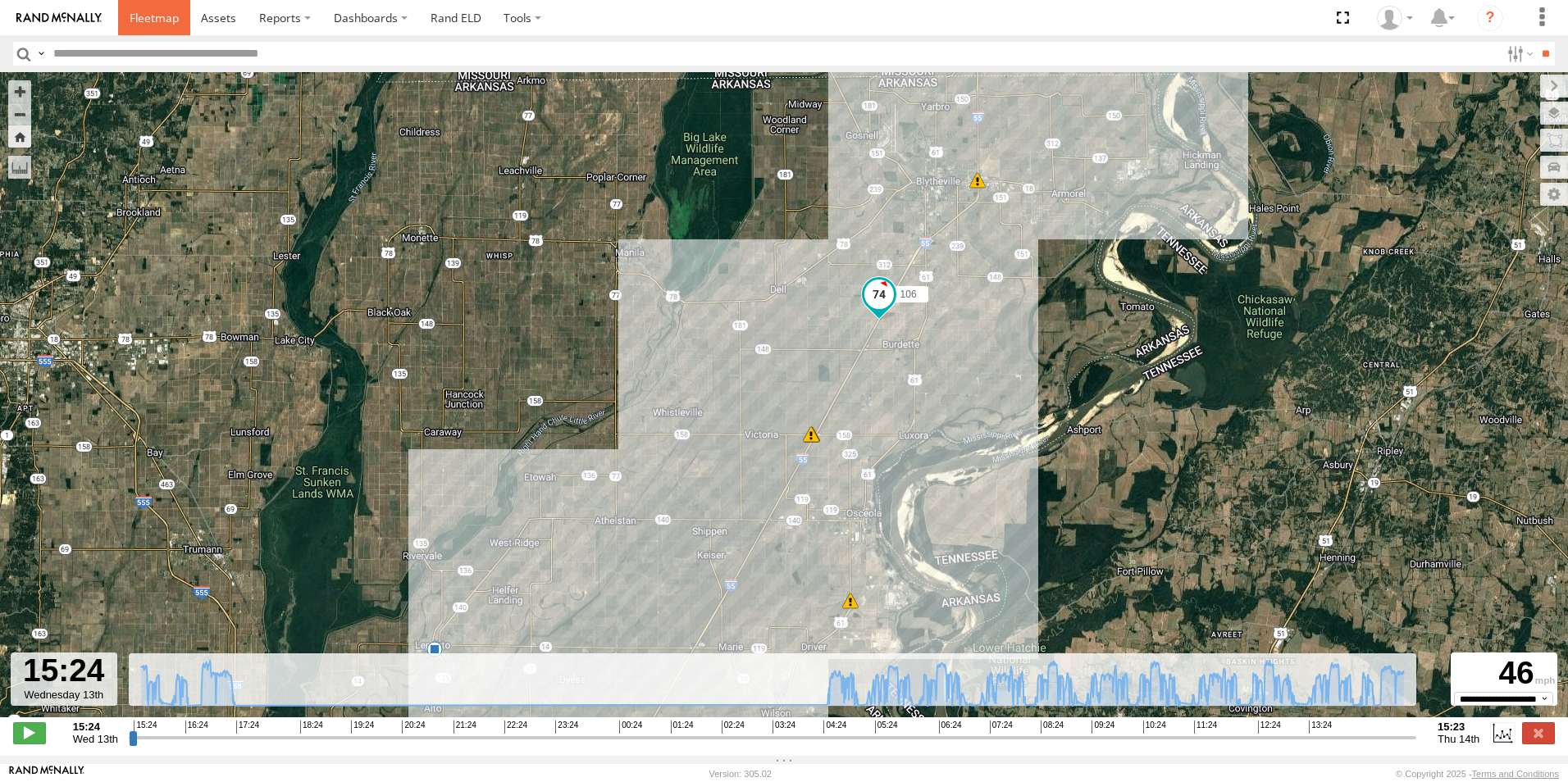
click at [151, 12] on span at bounding box center [153, 17] width 49 height 16
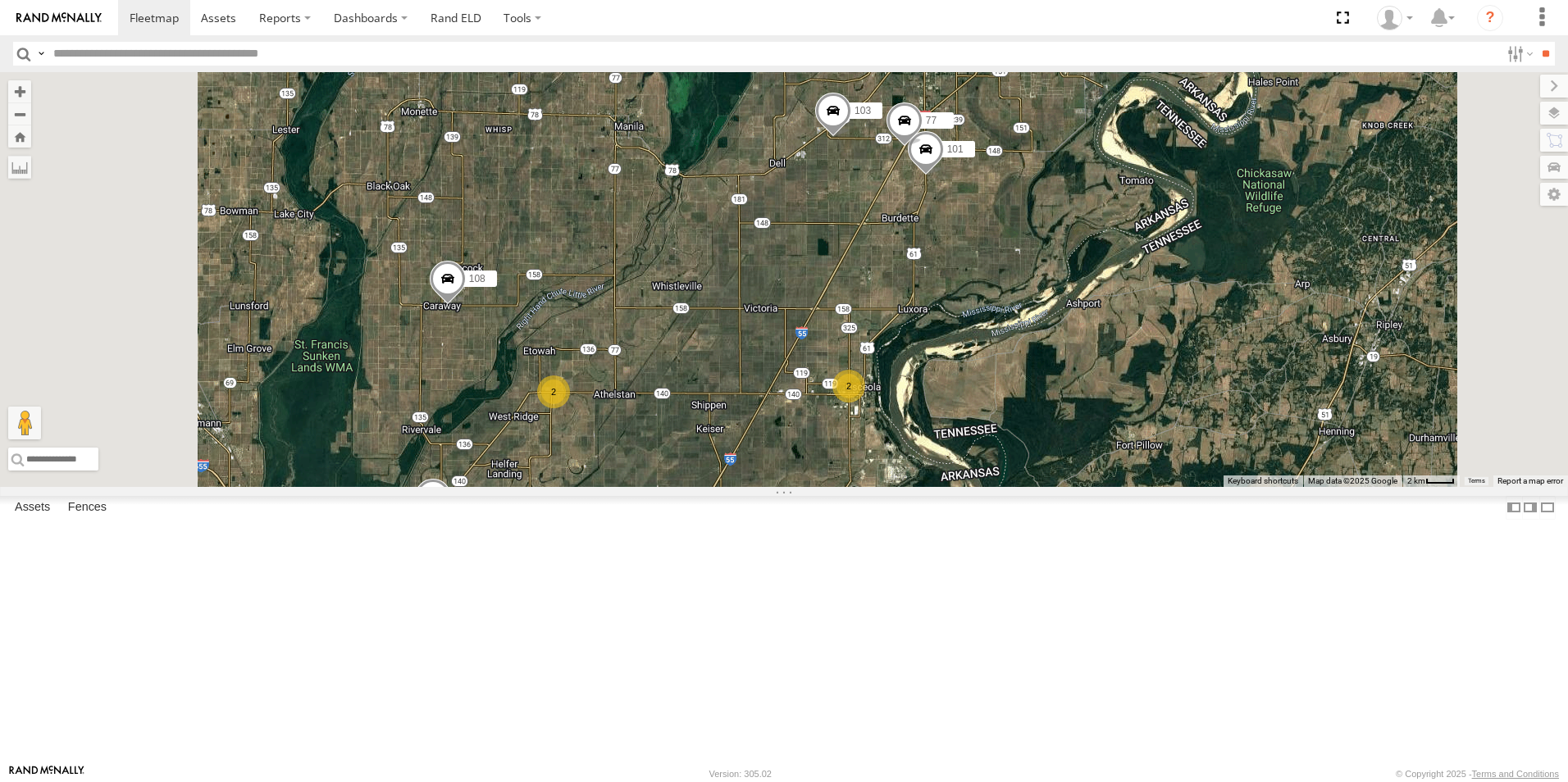
click at [0, 0] on link at bounding box center [0, 0] width 0 height 0
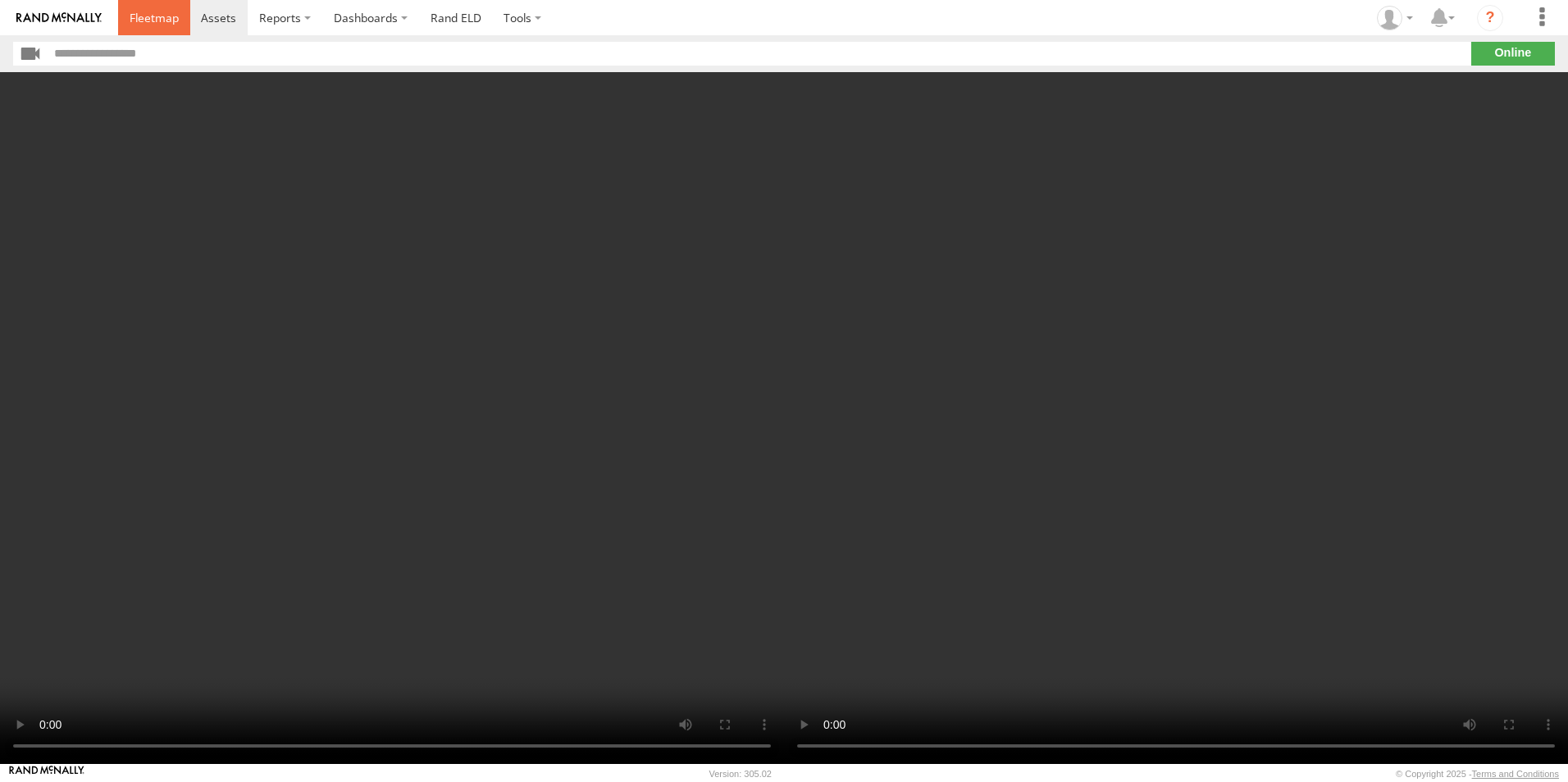
click at [158, 14] on span at bounding box center [153, 17] width 49 height 16
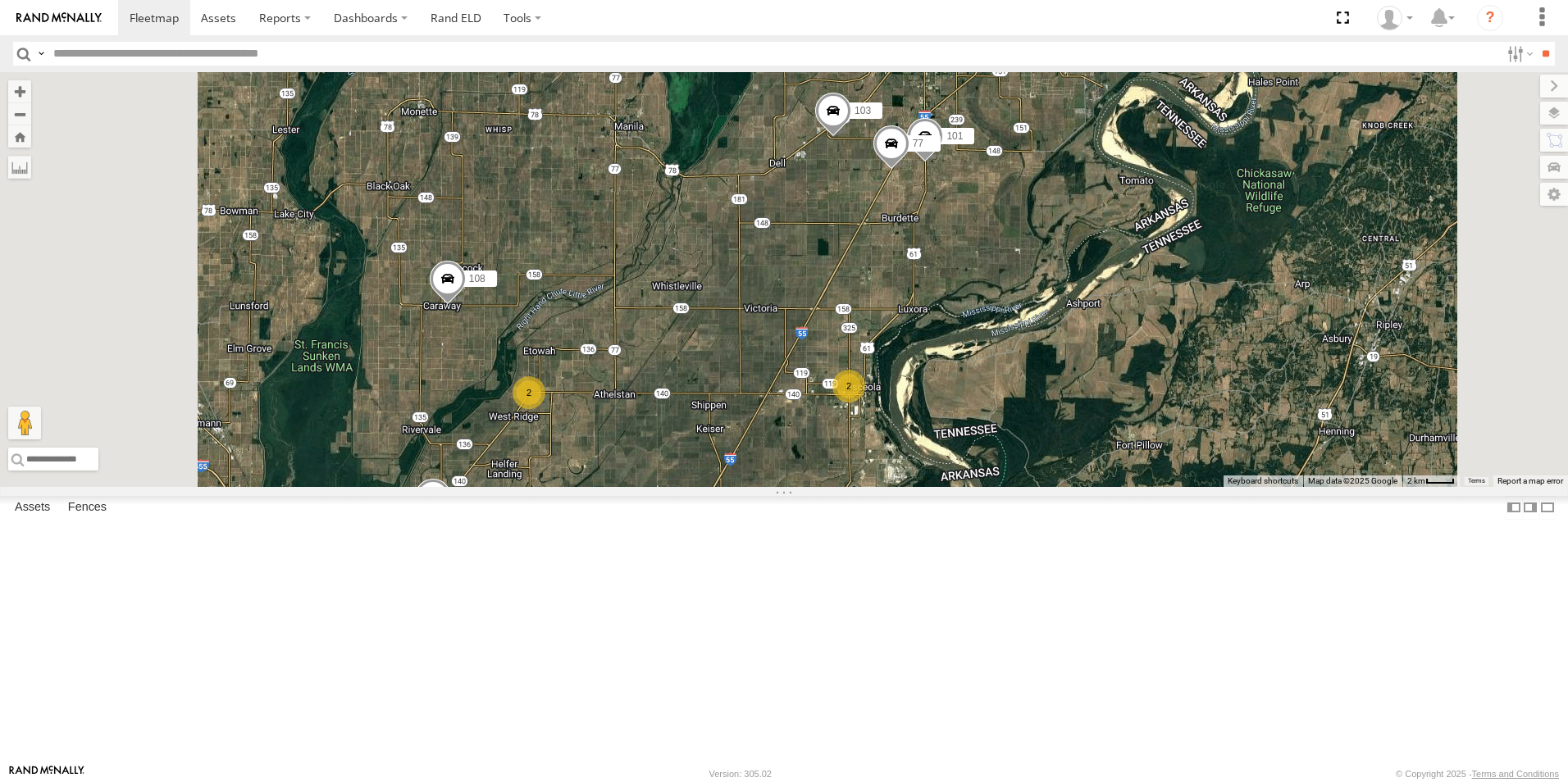
click at [0, 0] on link at bounding box center [0, 0] width 0 height 0
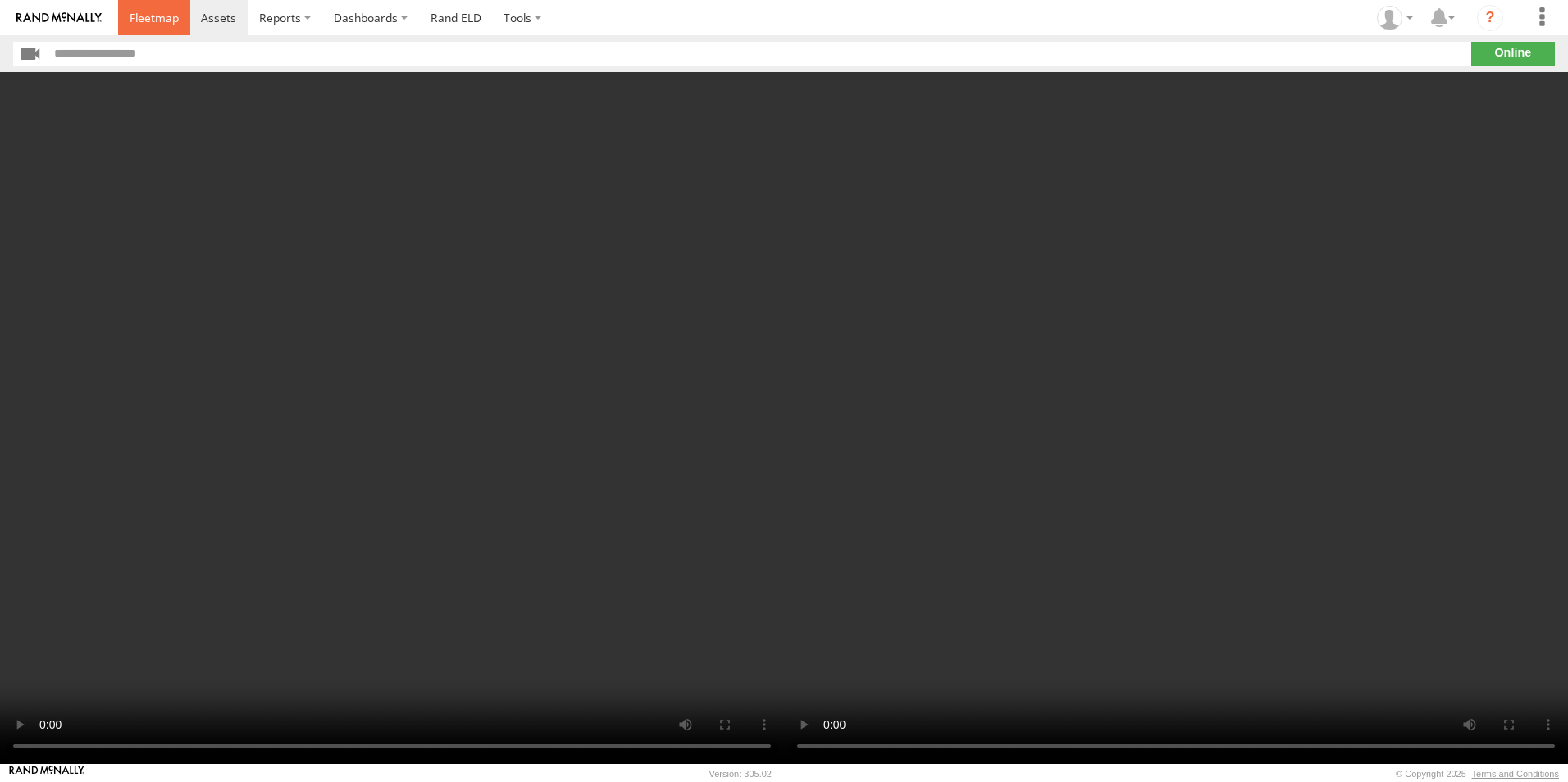
click at [136, 21] on span at bounding box center [153, 17] width 49 height 16
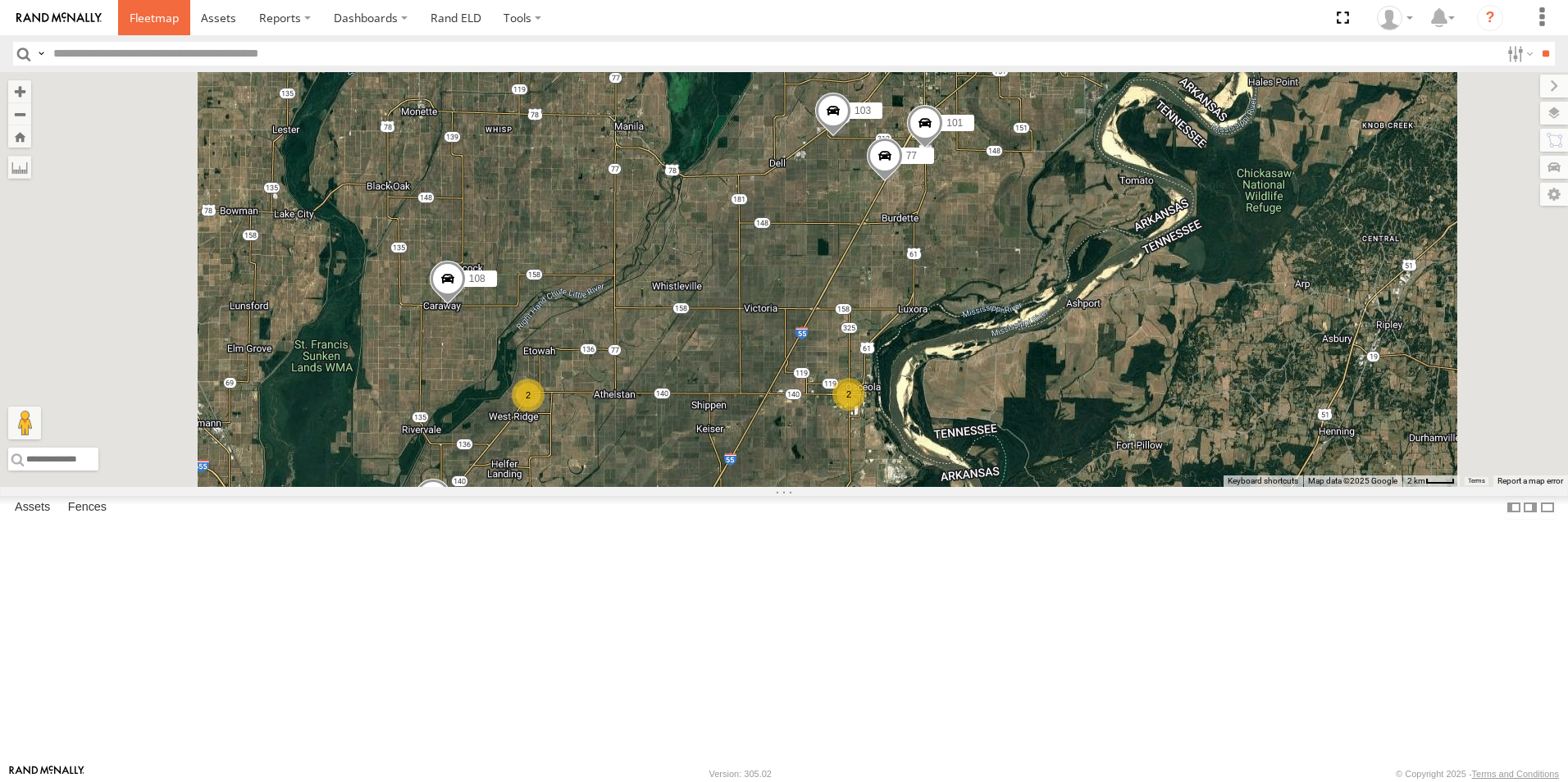
click at [166, 15] on span at bounding box center [153, 17] width 49 height 16
click at [0, 0] on span at bounding box center [0, 0] width 0 height 0
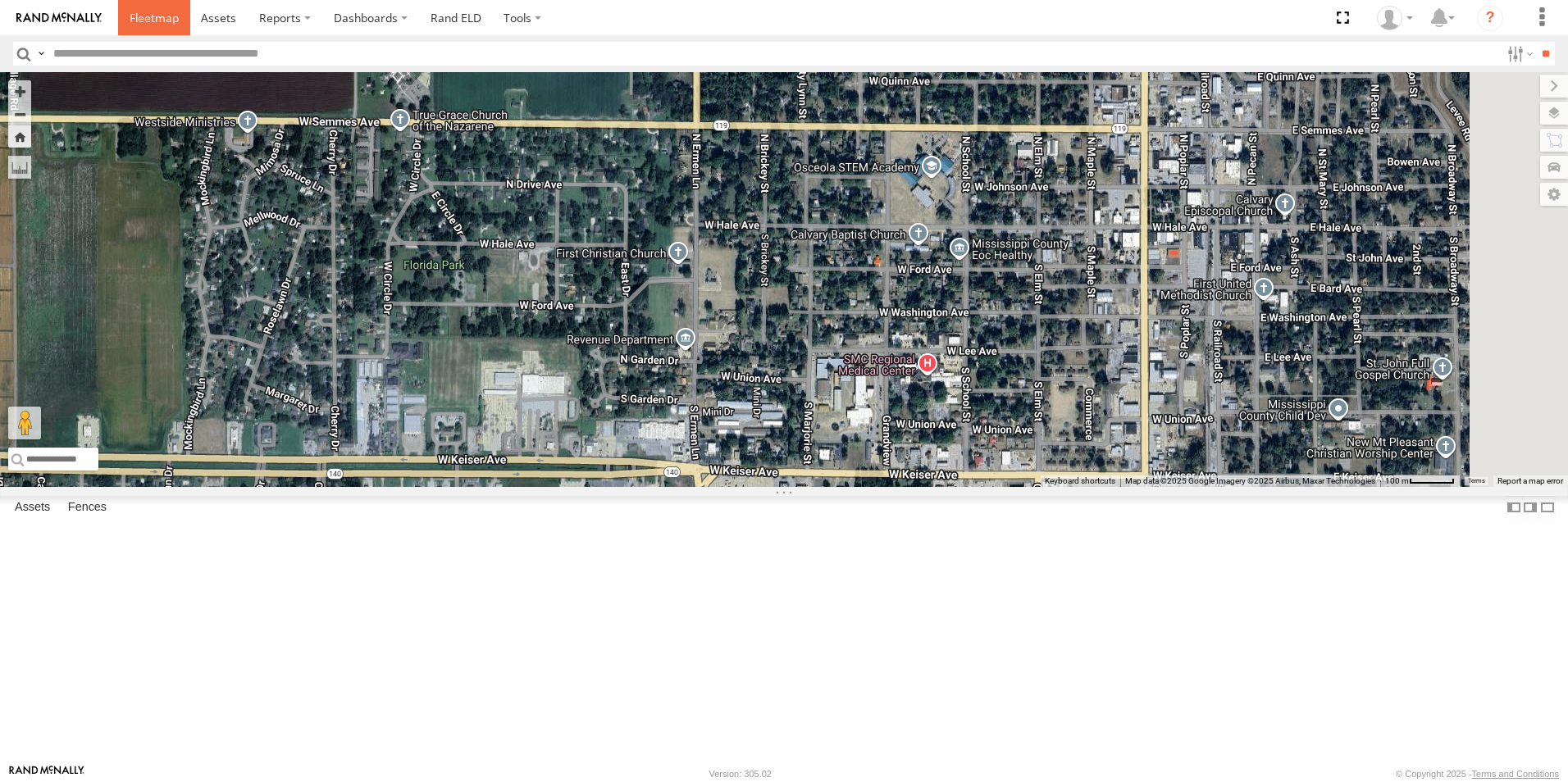
click at [135, 12] on span at bounding box center [153, 17] width 49 height 16
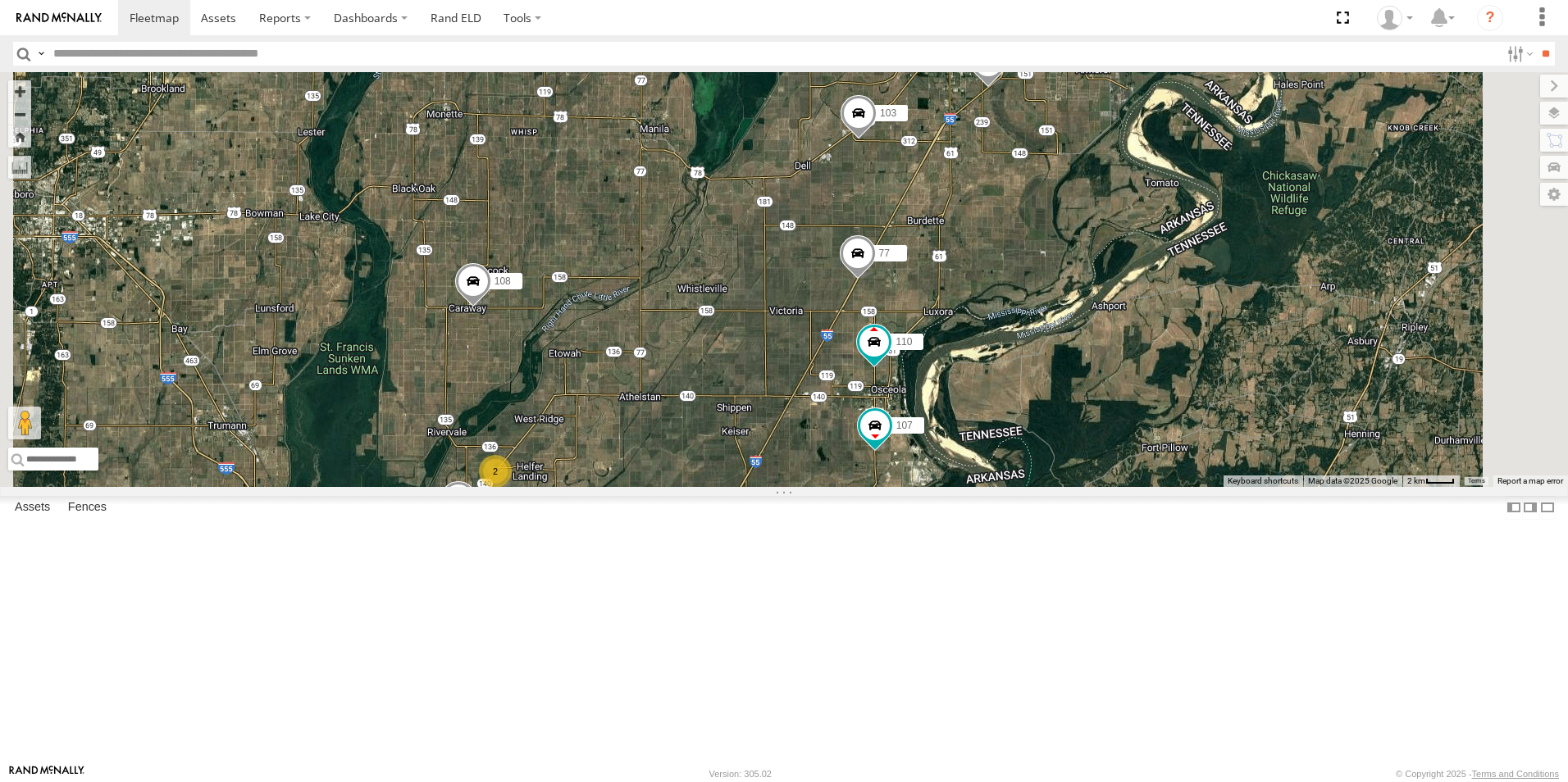
click at [512, 488] on div "2" at bounding box center [495, 471] width 33 height 33
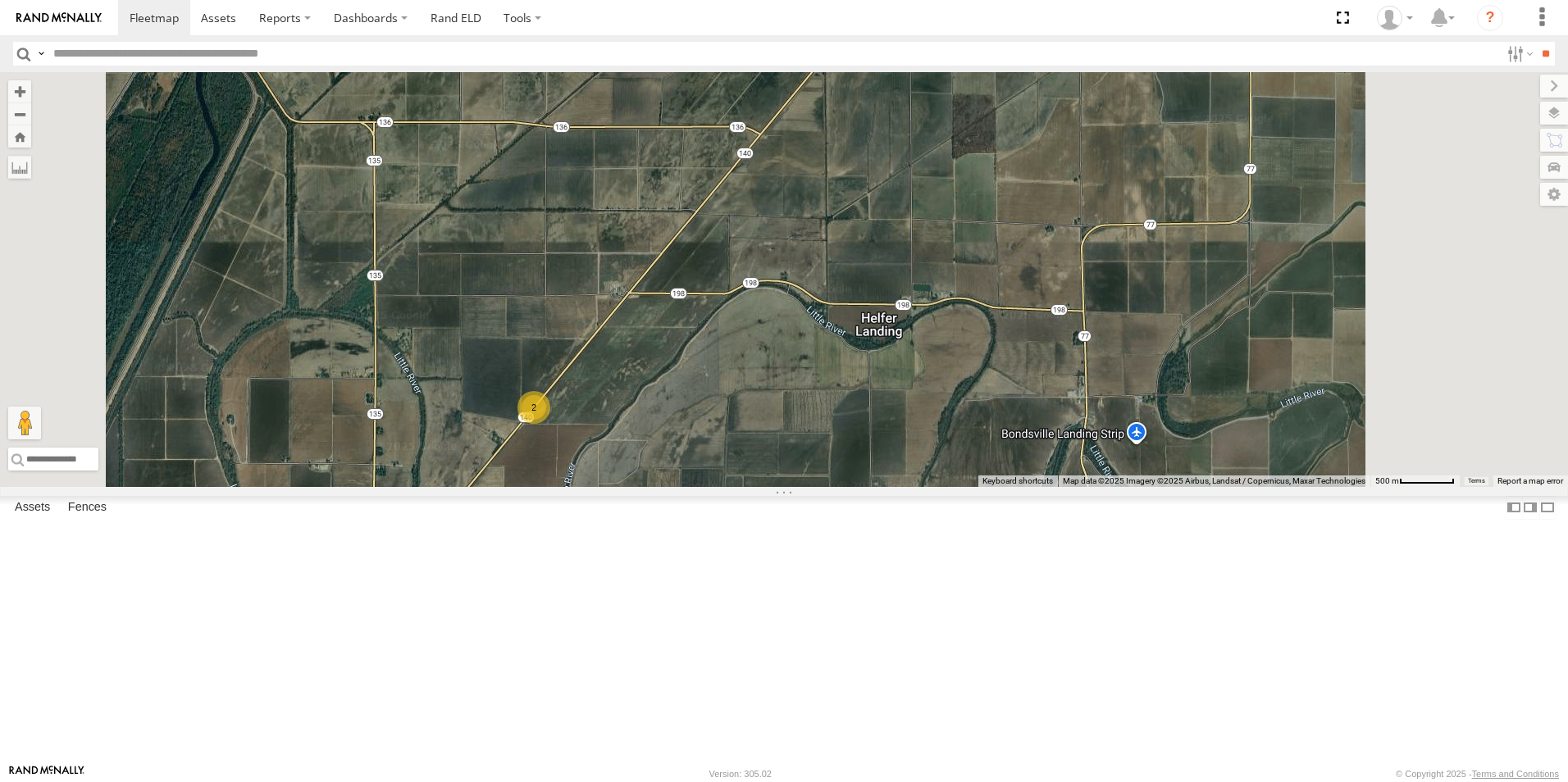
click at [0, 0] on span at bounding box center [0, 0] width 0 height 0
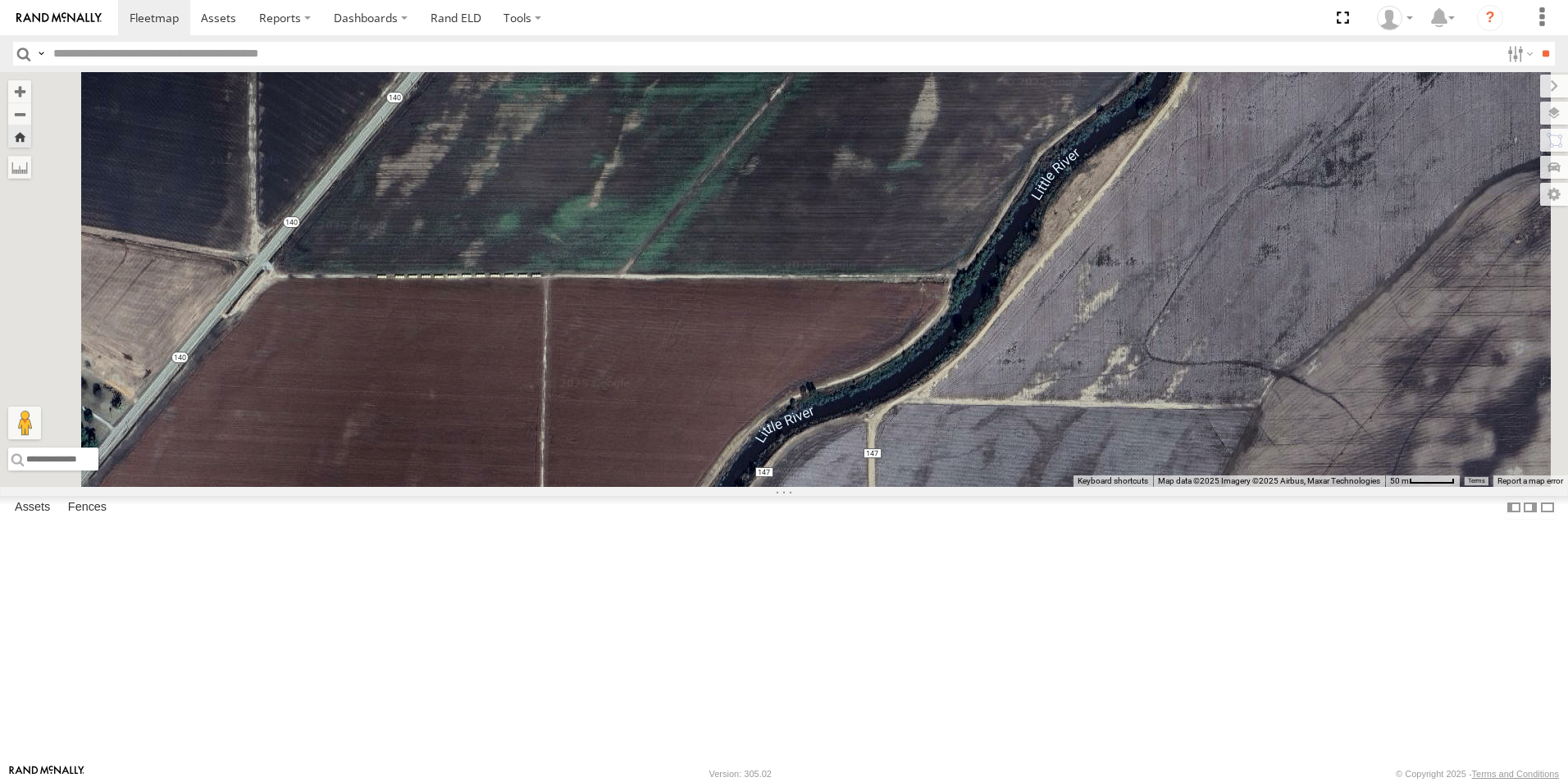
drag, startPoint x: 709, startPoint y: 243, endPoint x: 951, endPoint y: 606, distance: 436.3
click at [951, 487] on div "105" at bounding box center [784, 279] width 1568 height 415
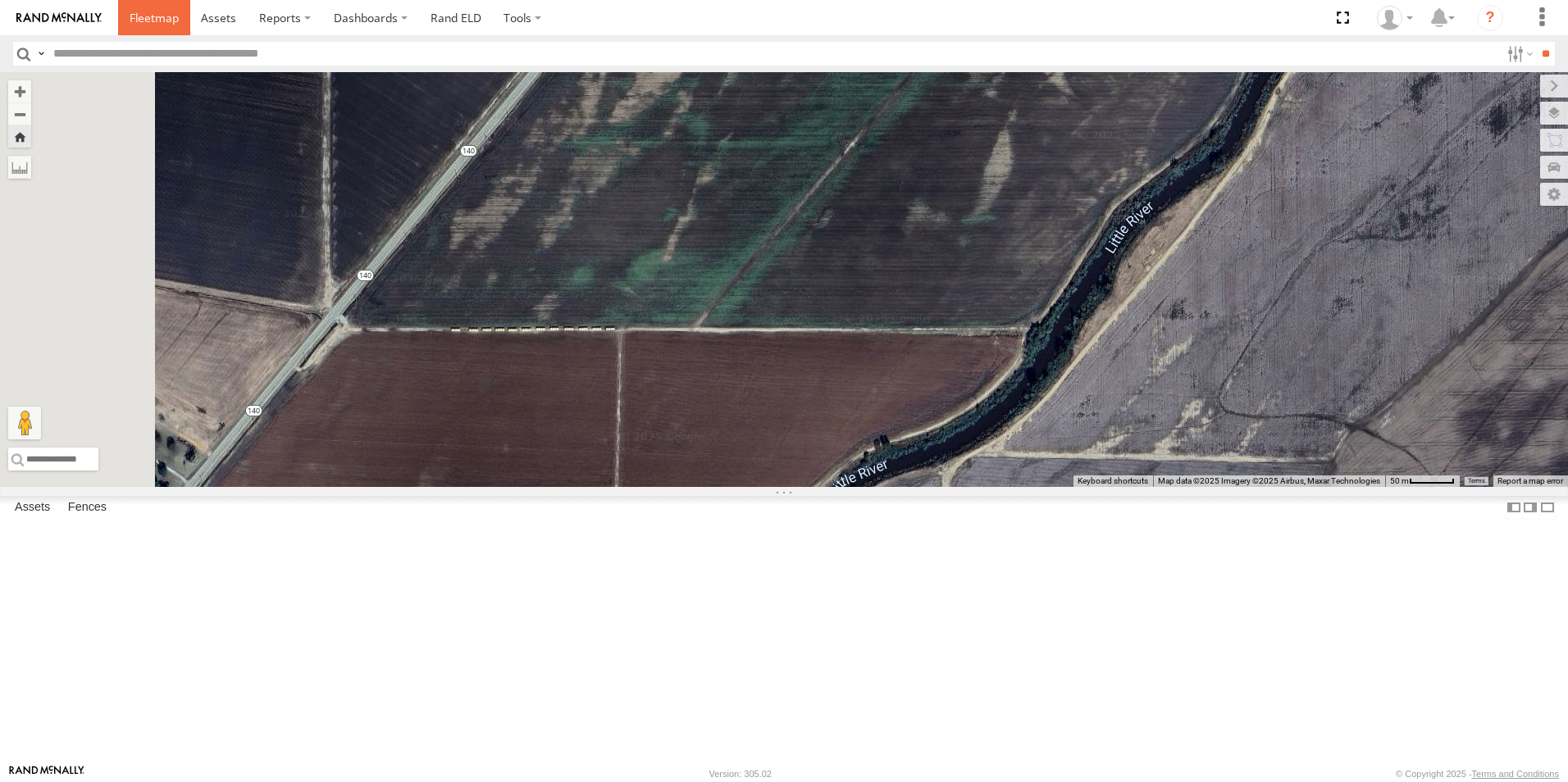
click at [163, 16] on span at bounding box center [153, 17] width 49 height 16
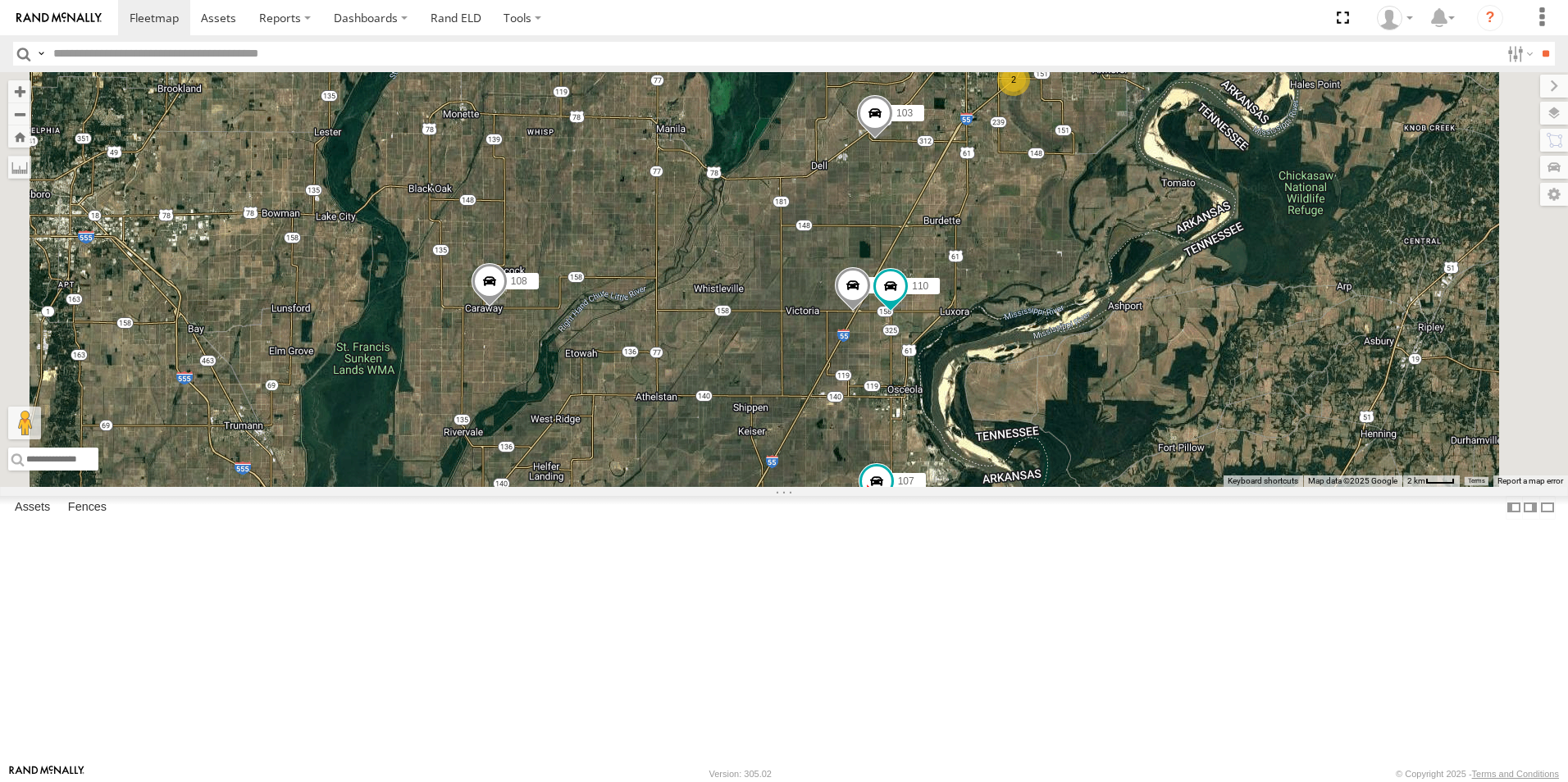
click at [871, 312] on span at bounding box center [852, 289] width 36 height 44
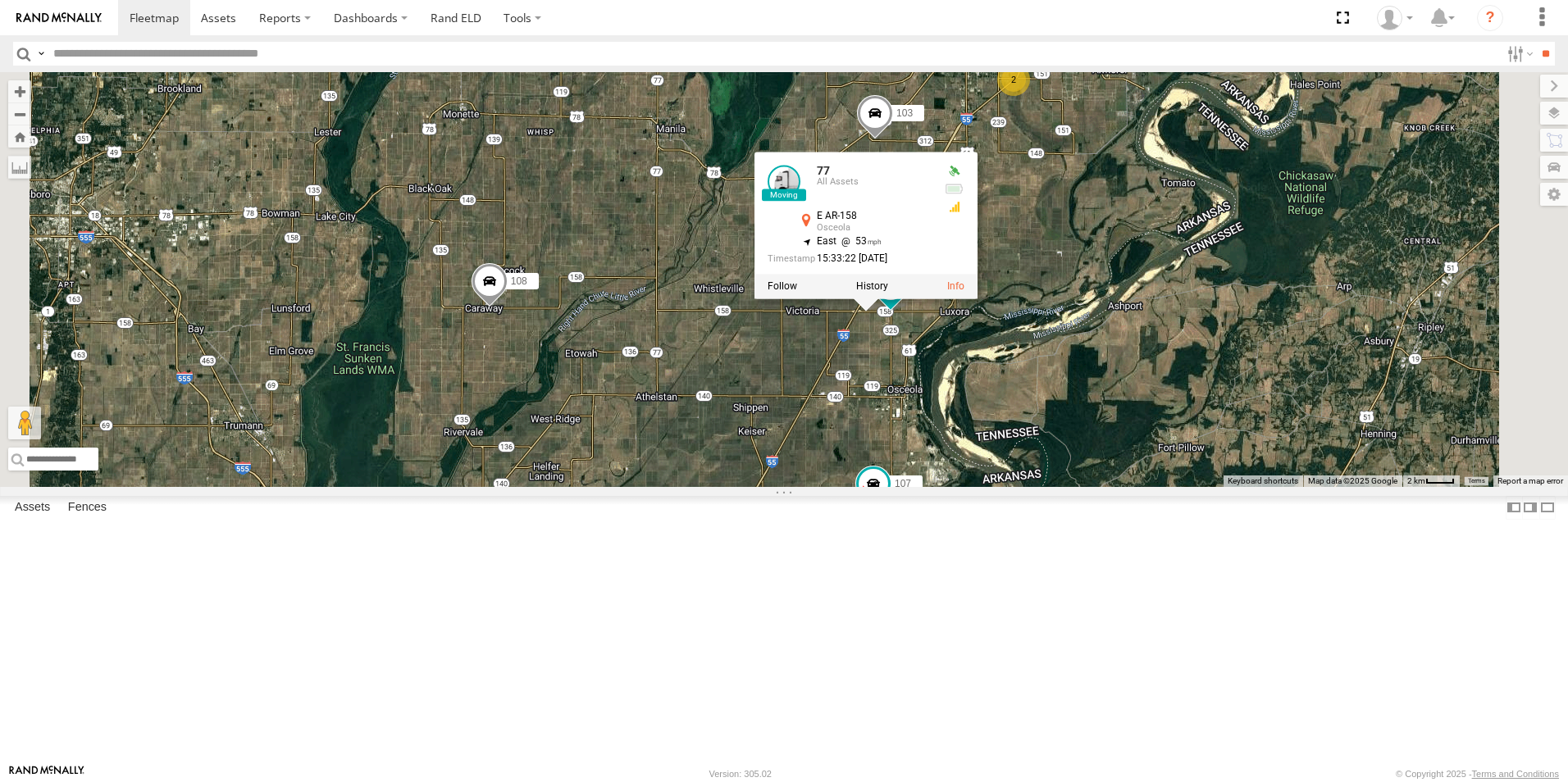
click at [909, 435] on div "104 3 2 108 107 110 111 77 103 77 All Assets E AR-158 Osceola 35.75613 , -90.00…" at bounding box center [784, 279] width 1568 height 415
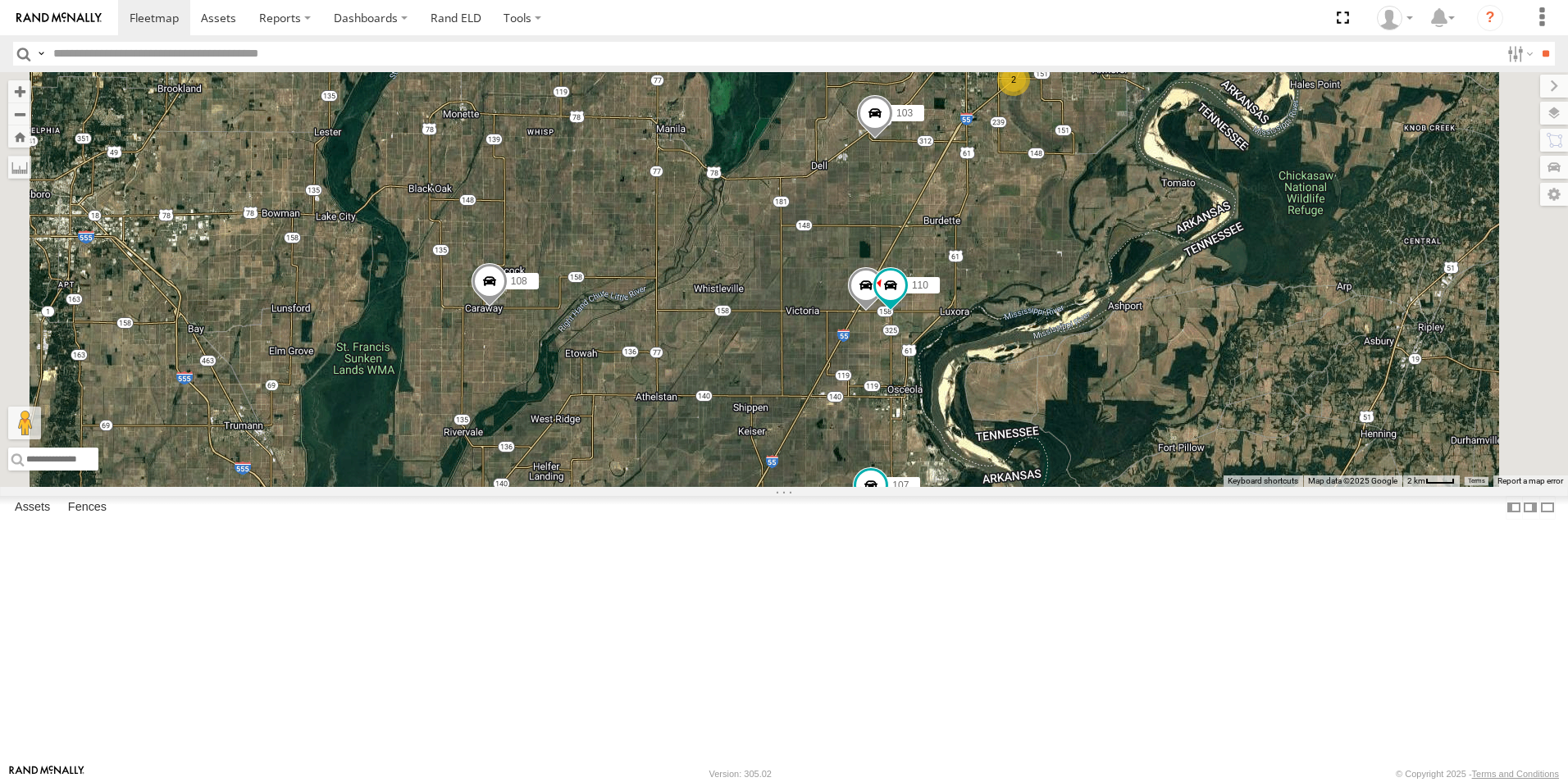
click at [496, 537] on div "3" at bounding box center [480, 521] width 33 height 33
